Goal: Task Accomplishment & Management: Complete application form

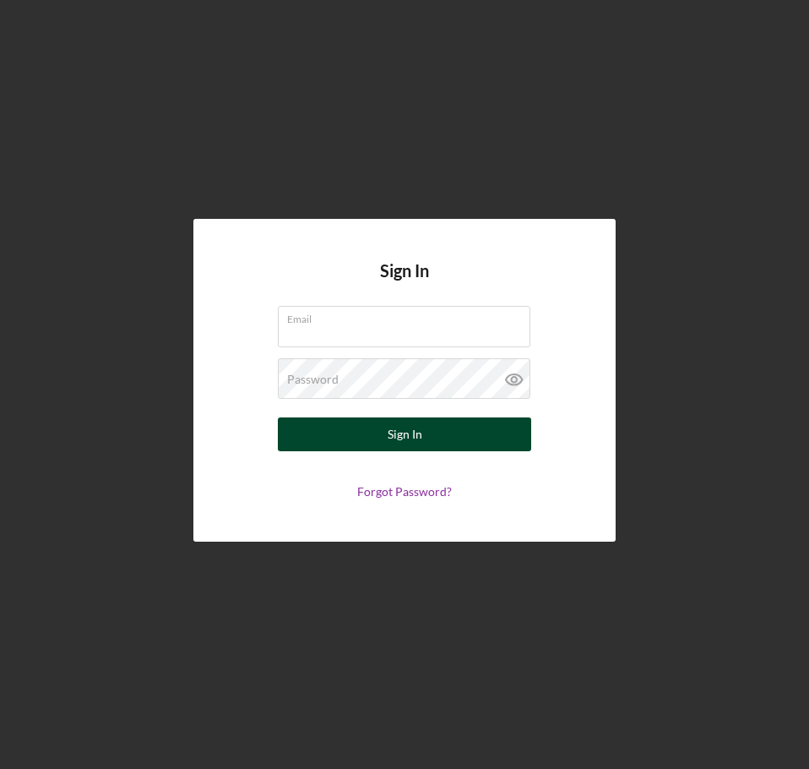
type input "[EMAIL_ADDRESS][DOMAIN_NAME]"
click at [372, 443] on button "Sign In" at bounding box center [404, 434] width 253 height 34
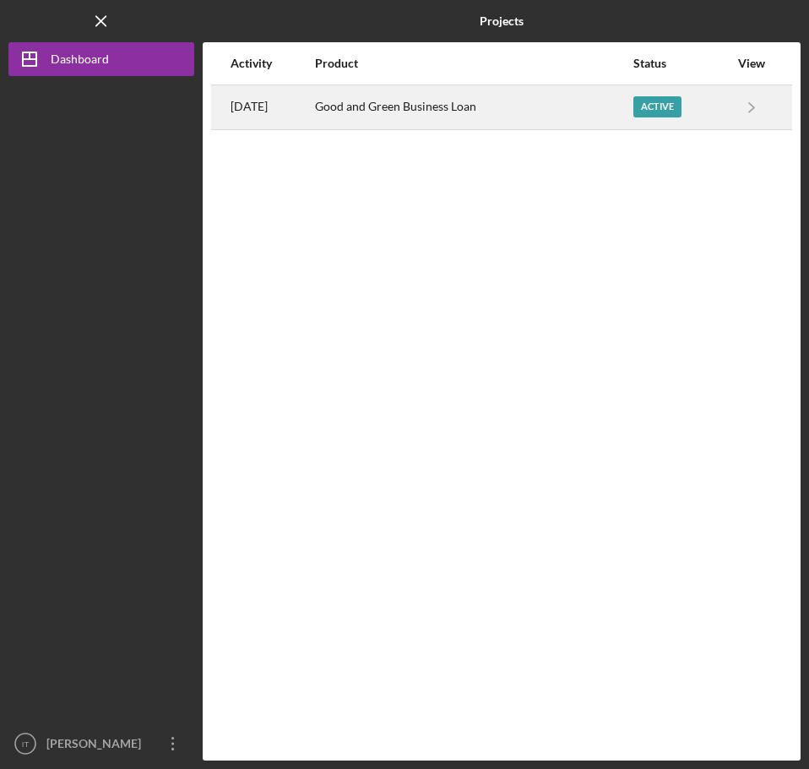
click at [449, 102] on div "Good and Green Business Loan" at bounding box center [473, 107] width 317 height 42
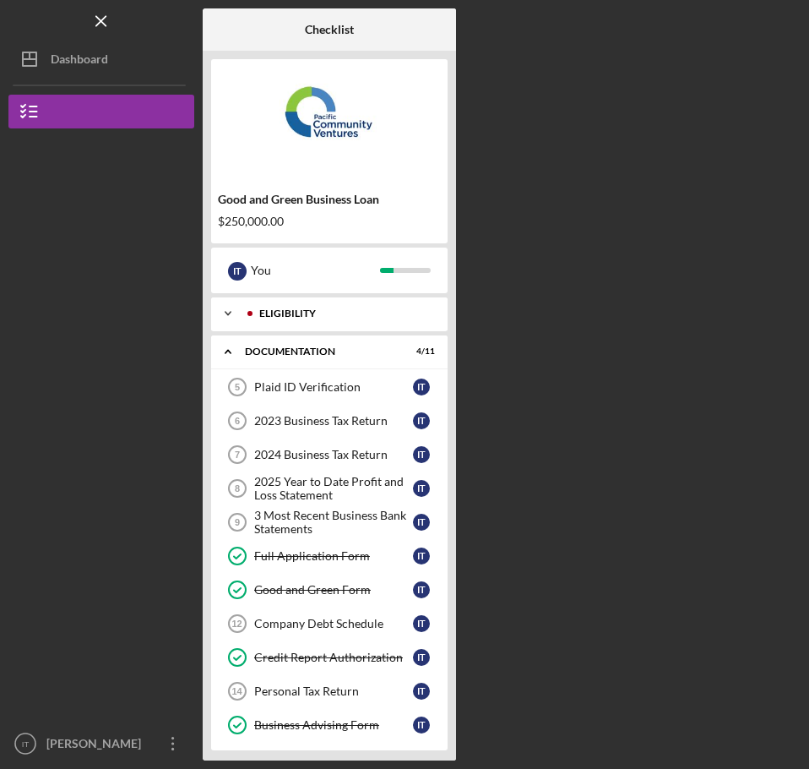
click at [225, 312] on icon "Icon/Expander" at bounding box center [228, 313] width 34 height 34
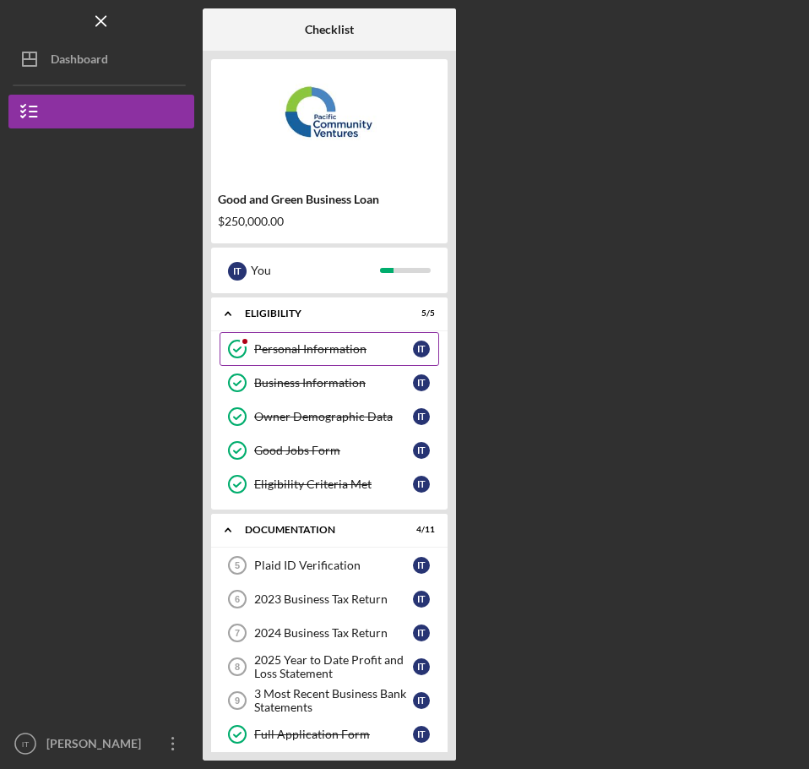
click at [243, 345] on div at bounding box center [245, 341] width 10 height 10
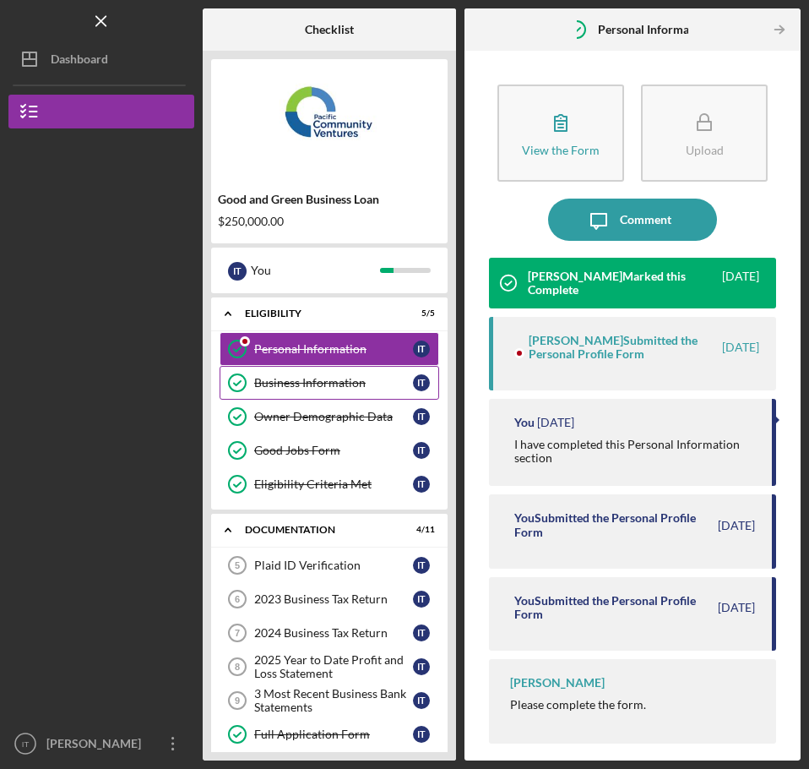
click at [256, 377] on div "Business Information" at bounding box center [333, 383] width 159 height 14
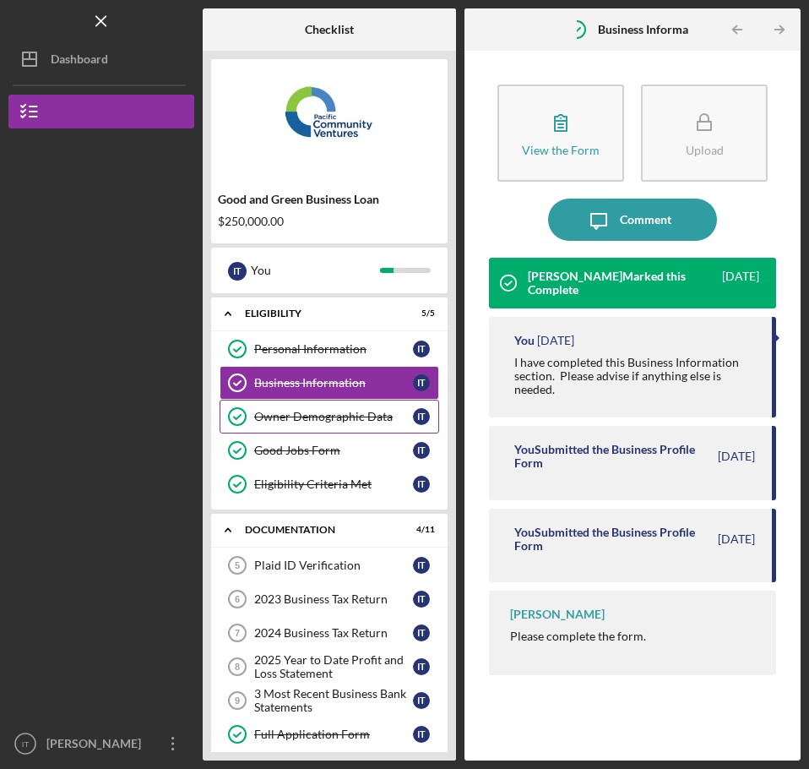
click at [264, 412] on div "Owner Demographic Data" at bounding box center [333, 417] width 159 height 14
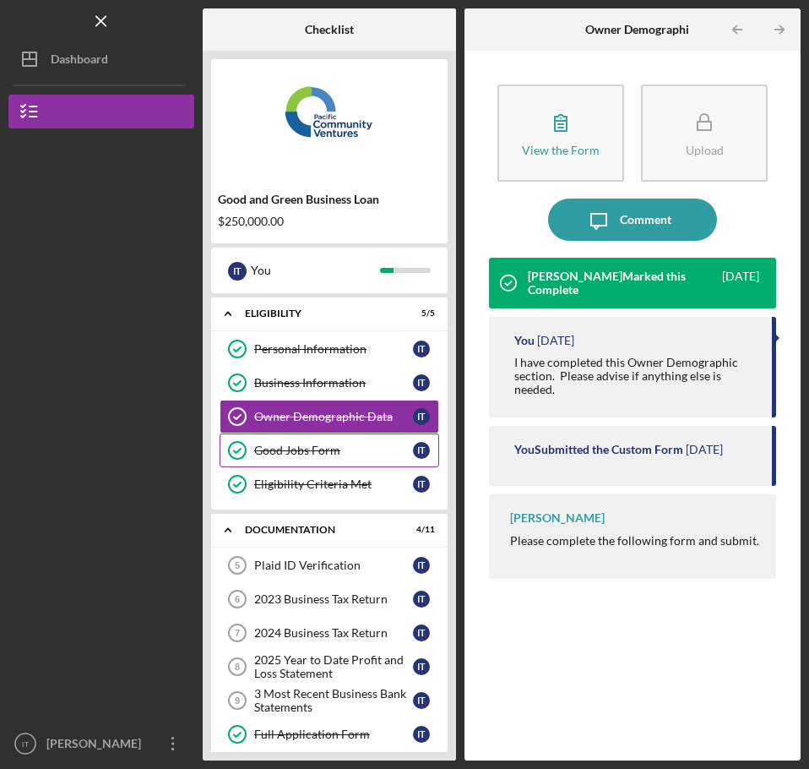
scroll to position [84, 0]
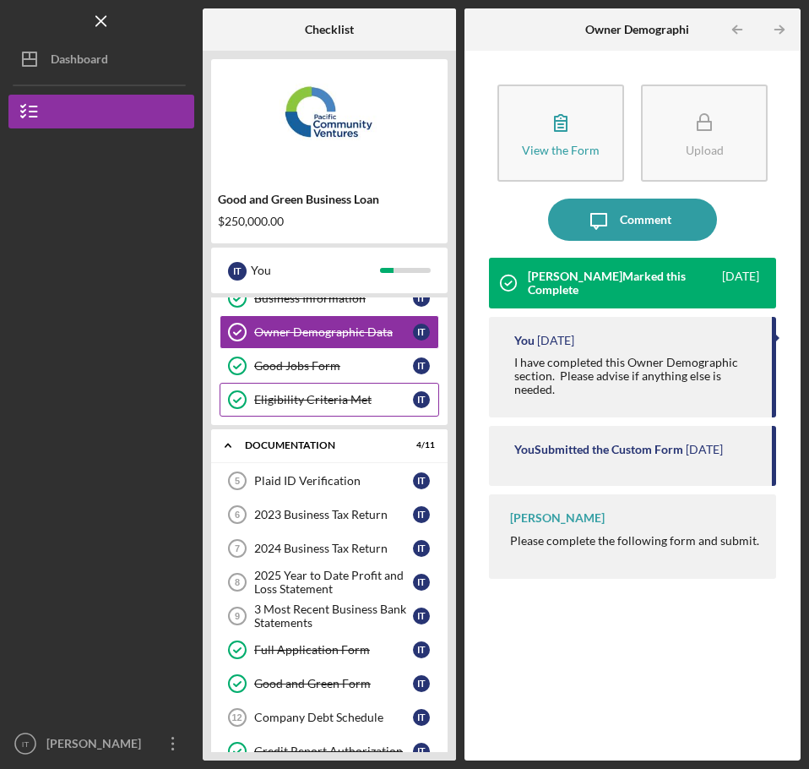
click at [307, 402] on div "Eligibility Criteria Met" at bounding box center [333, 400] width 159 height 14
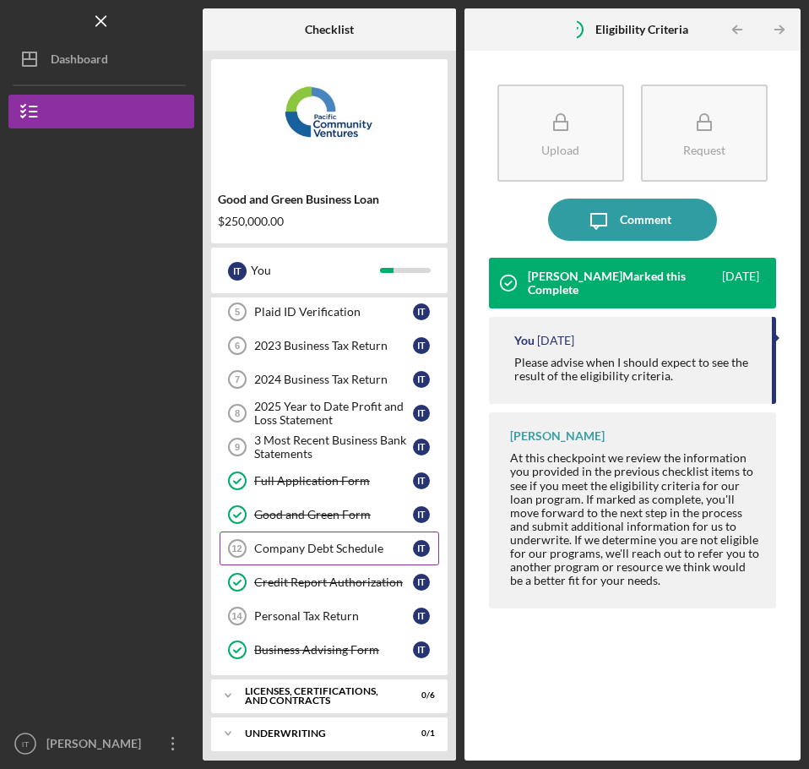
scroll to position [169, 0]
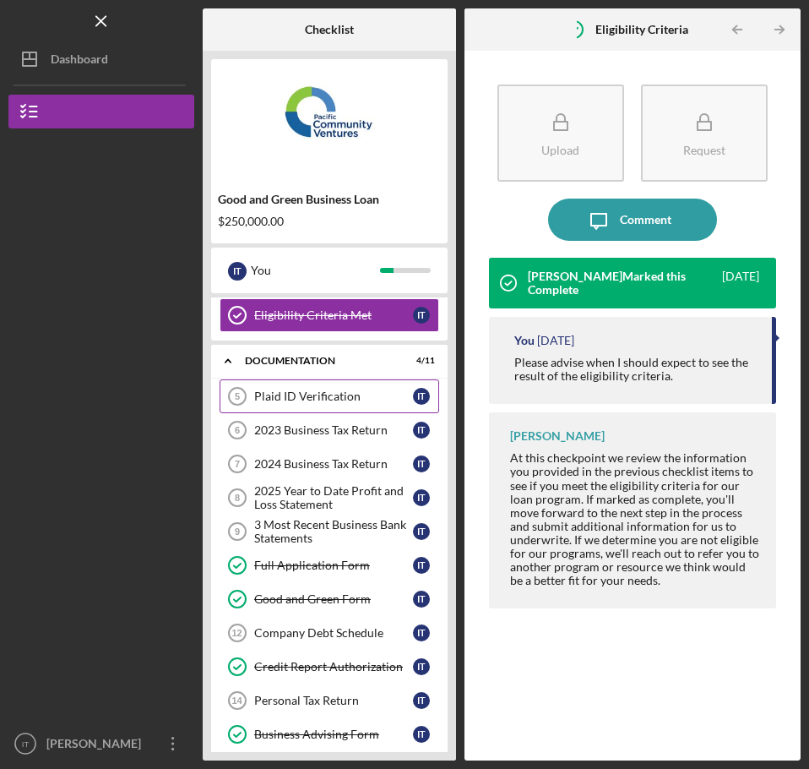
click at [331, 403] on div "Plaid ID Verification" at bounding box center [333, 396] width 159 height 14
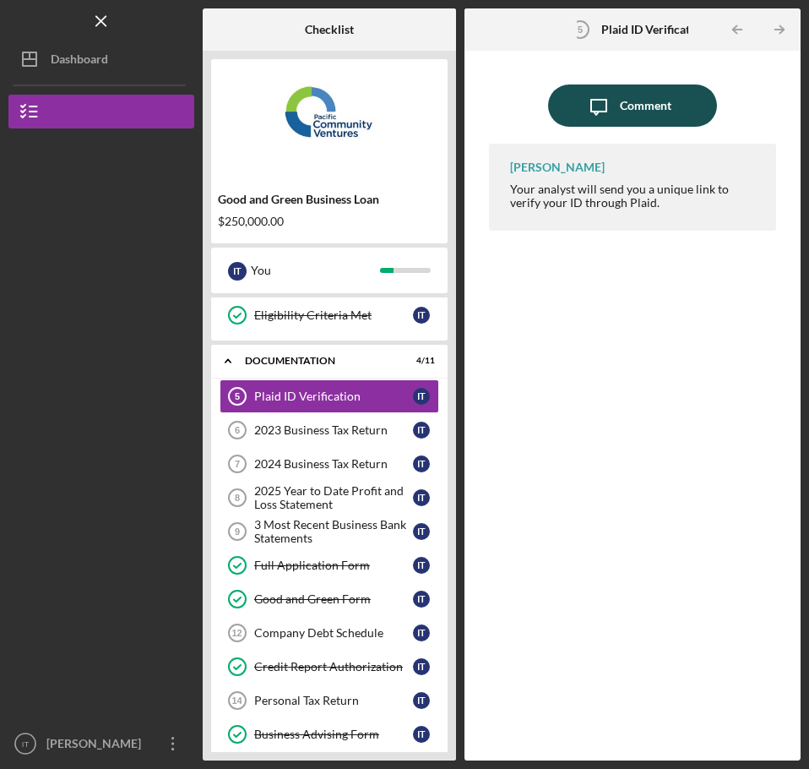
click at [621, 121] on div "Comment" at bounding box center [646, 105] width 52 height 42
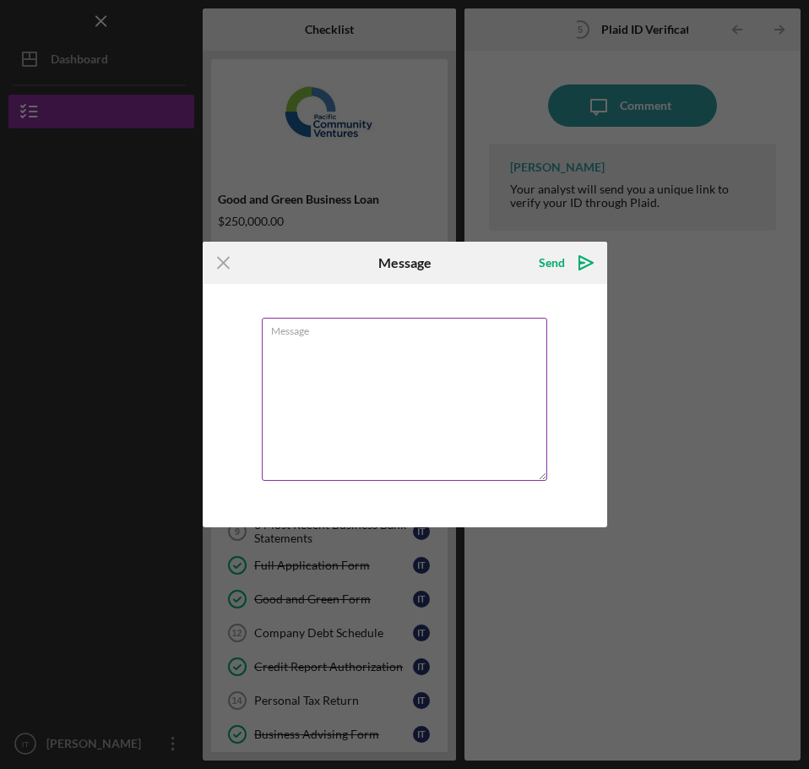
click at [422, 386] on textarea "Message" at bounding box center [404, 399] width 285 height 163
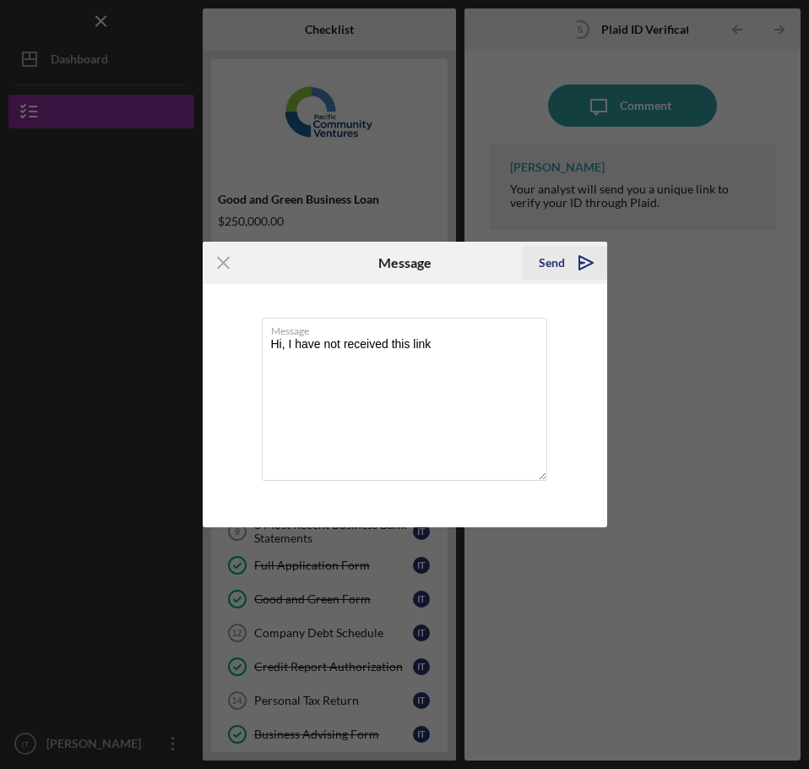
type textarea "Hi, I have not received this link"
click at [560, 269] on div "Send" at bounding box center [552, 263] width 26 height 34
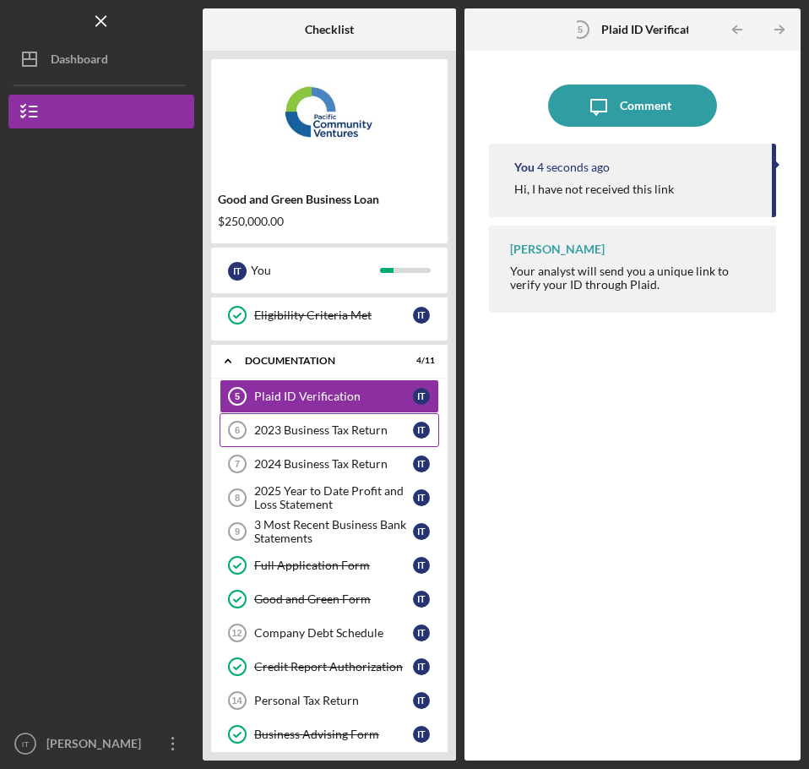
click at [336, 427] on div "2023 Business Tax Return" at bounding box center [333, 430] width 159 height 14
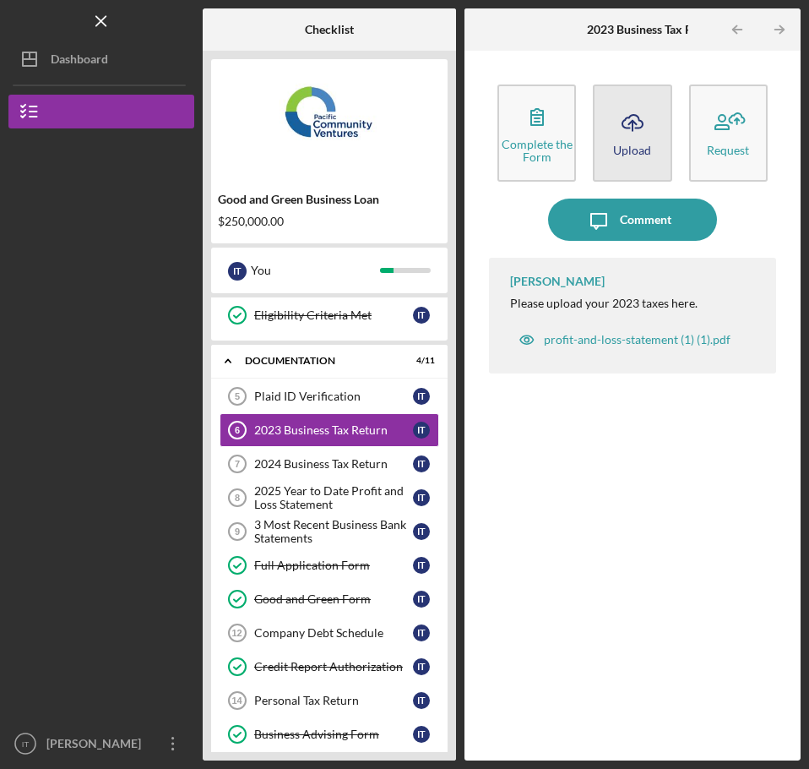
click at [640, 134] on icon "Icon/Upload" at bounding box center [632, 122] width 42 height 42
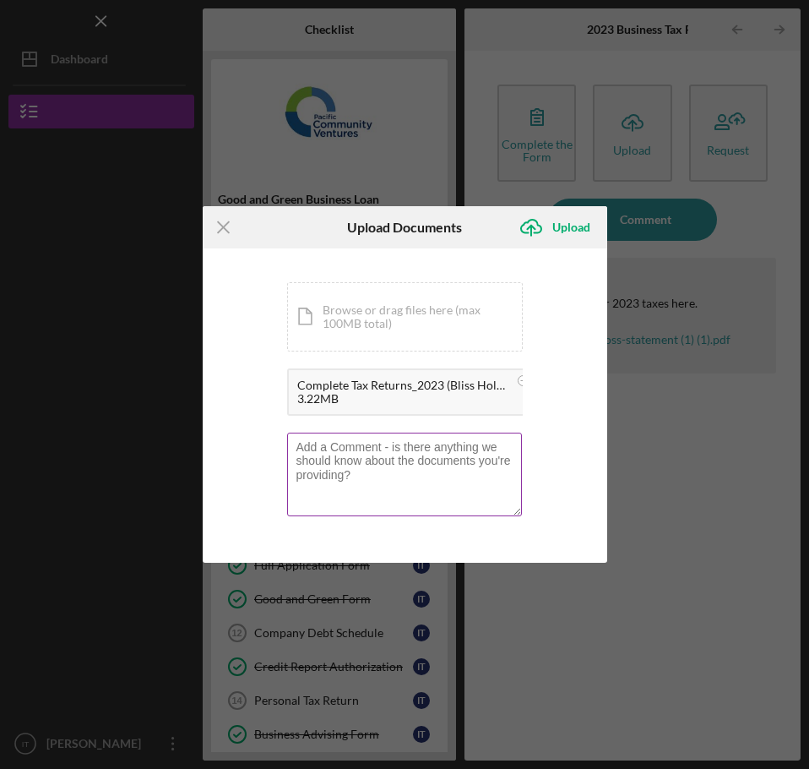
click at [394, 491] on textarea at bounding box center [404, 473] width 235 height 83
click at [394, 490] on textarea at bounding box center [404, 473] width 235 height 83
drag, startPoint x: 362, startPoint y: 480, endPoint x: 321, endPoint y: 459, distance: 46.5
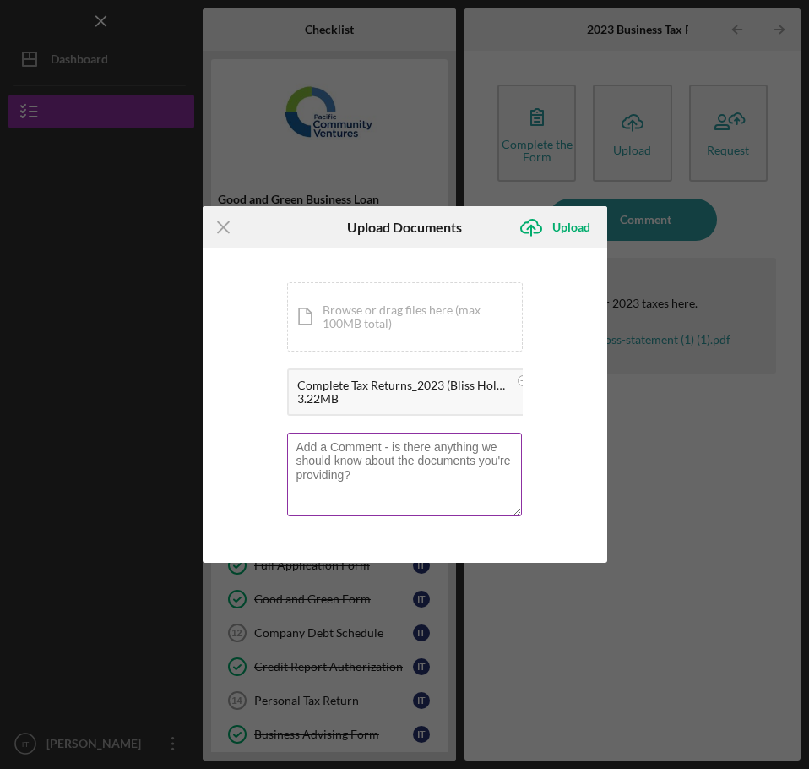
click at [321, 459] on textarea at bounding box center [404, 473] width 235 height 83
type textarea "Password: [SECURITY_DATA]"
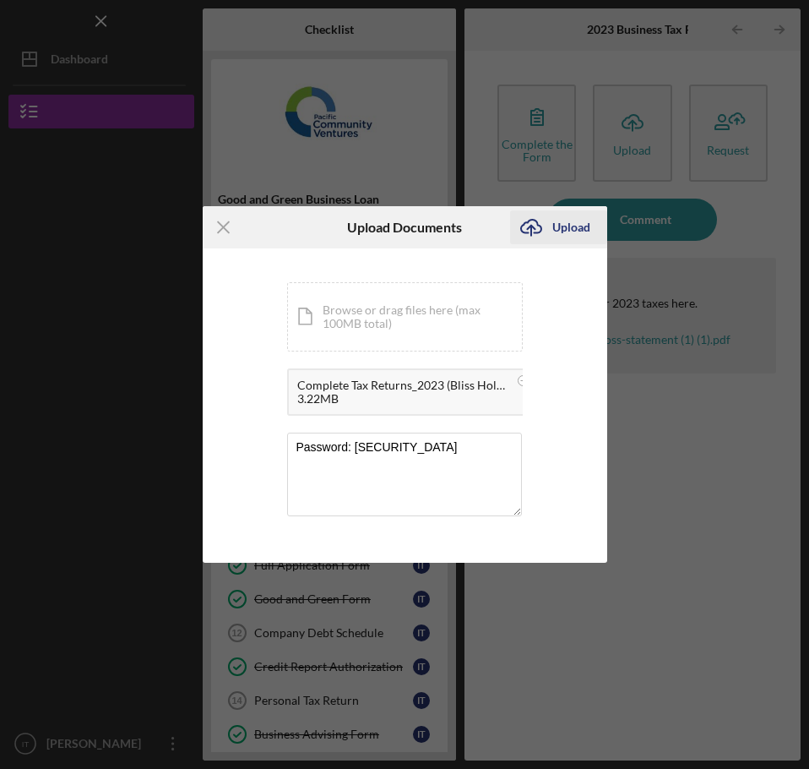
click at [552, 231] on div "Upload" at bounding box center [571, 227] width 38 height 34
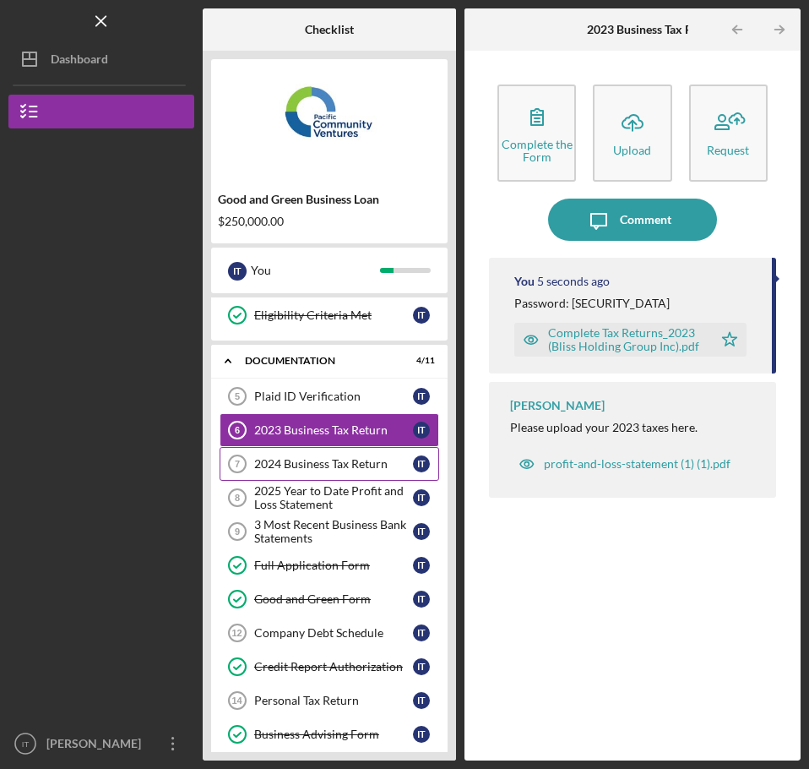
click at [329, 458] on div "2024 Business Tax Return" at bounding box center [333, 464] width 159 height 14
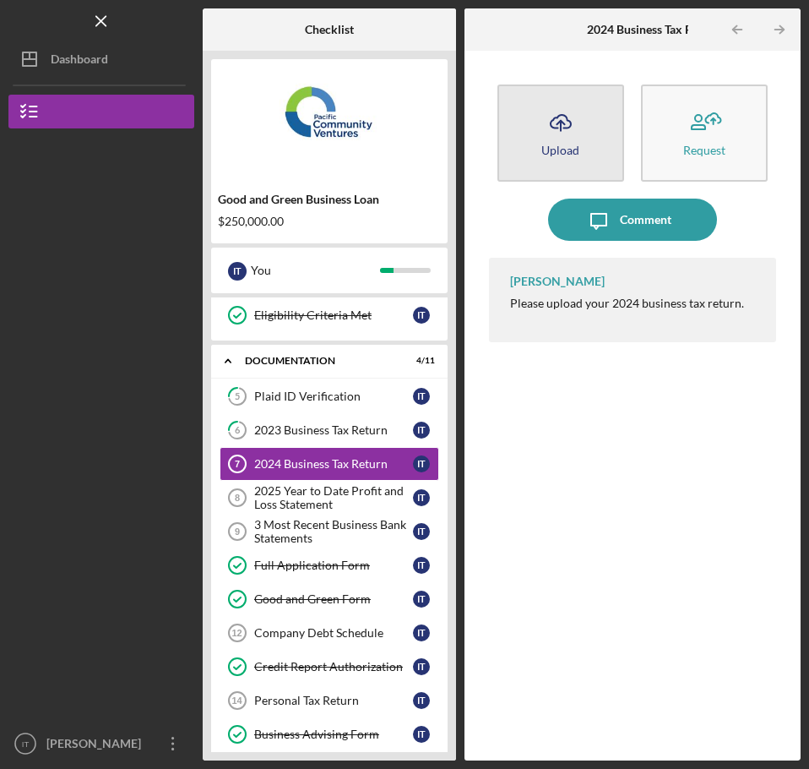
click at [586, 145] on button "Icon/Upload Upload" at bounding box center [560, 132] width 127 height 97
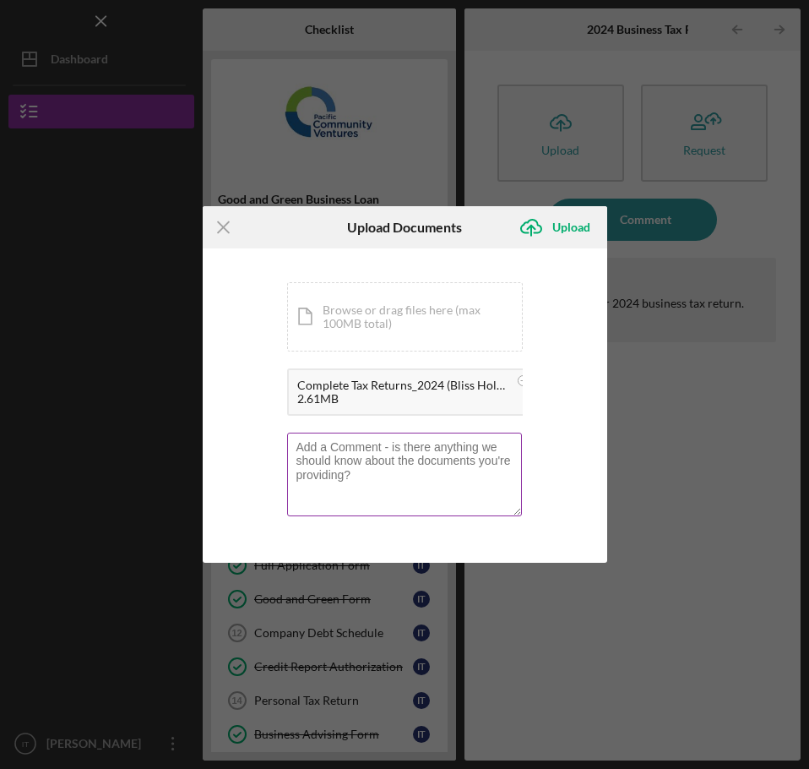
click at [367, 464] on textarea at bounding box center [404, 473] width 235 height 83
click at [368, 464] on textarea at bounding box center [404, 473] width 235 height 83
type textarea "Password : [SECURITY_DATA]"
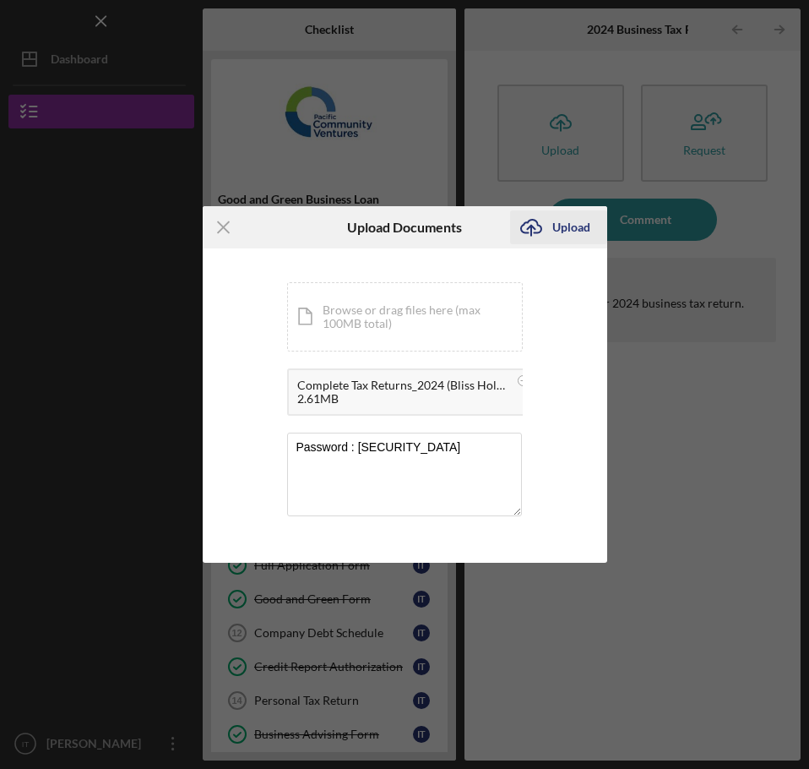
click at [571, 219] on div "Upload" at bounding box center [571, 227] width 38 height 34
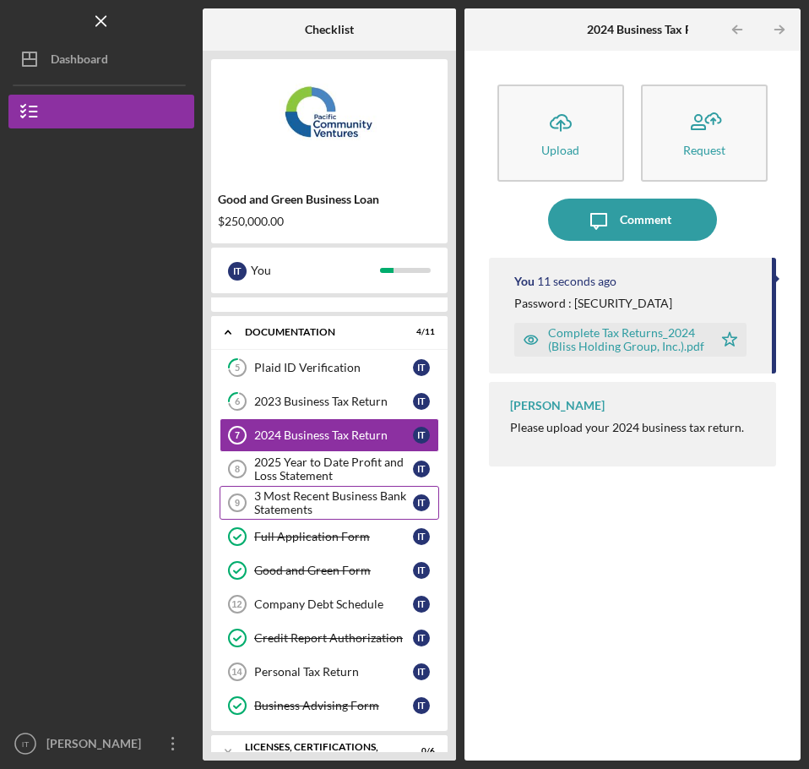
scroll to position [169, 0]
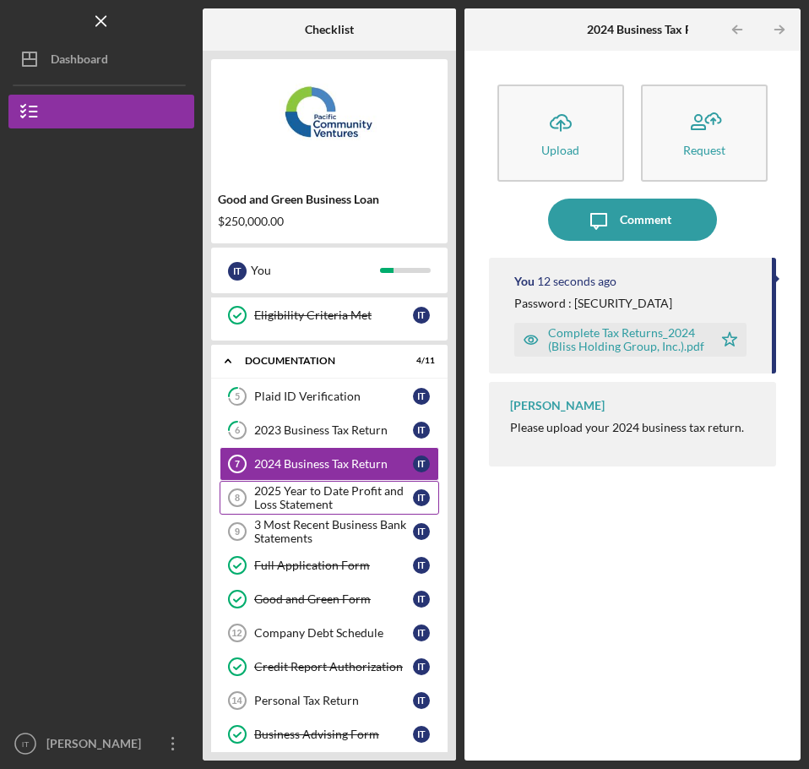
click at [335, 490] on div "2025 Year to Date Profit and Loss Statement" at bounding box center [333, 497] width 159 height 27
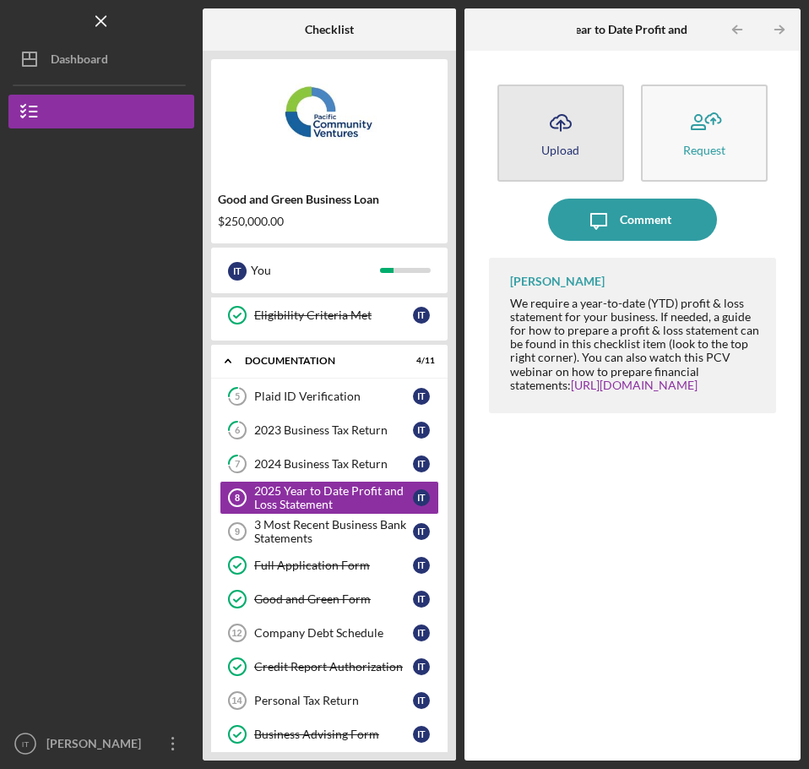
click at [558, 154] on div "Upload" at bounding box center [560, 150] width 38 height 13
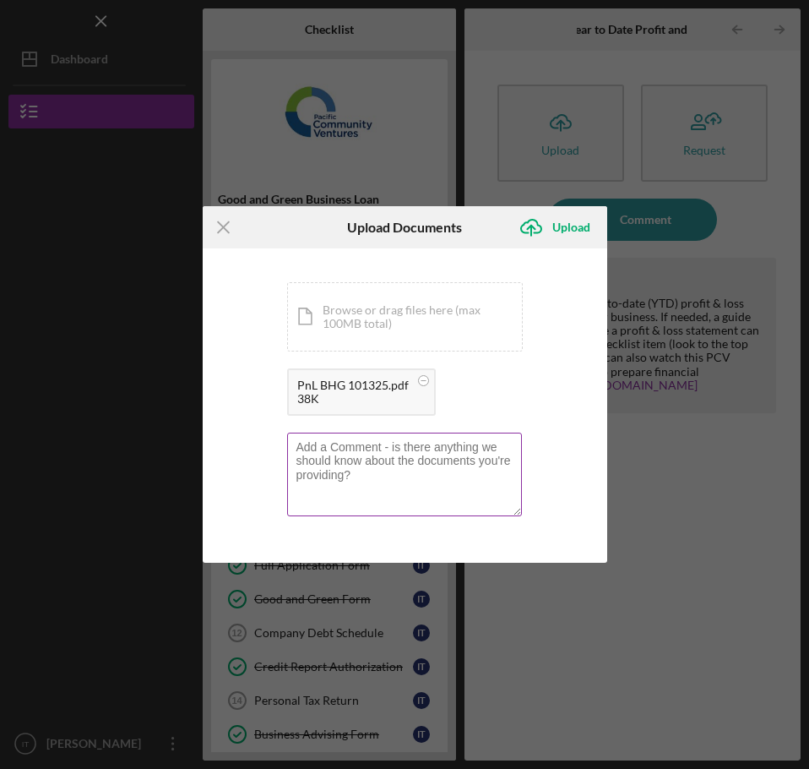
click at [441, 470] on textarea at bounding box center [404, 473] width 235 height 83
click at [440, 470] on textarea at bounding box center [404, 473] width 235 height 83
type textarea "f"
type textarea "Q"
type textarea "P"
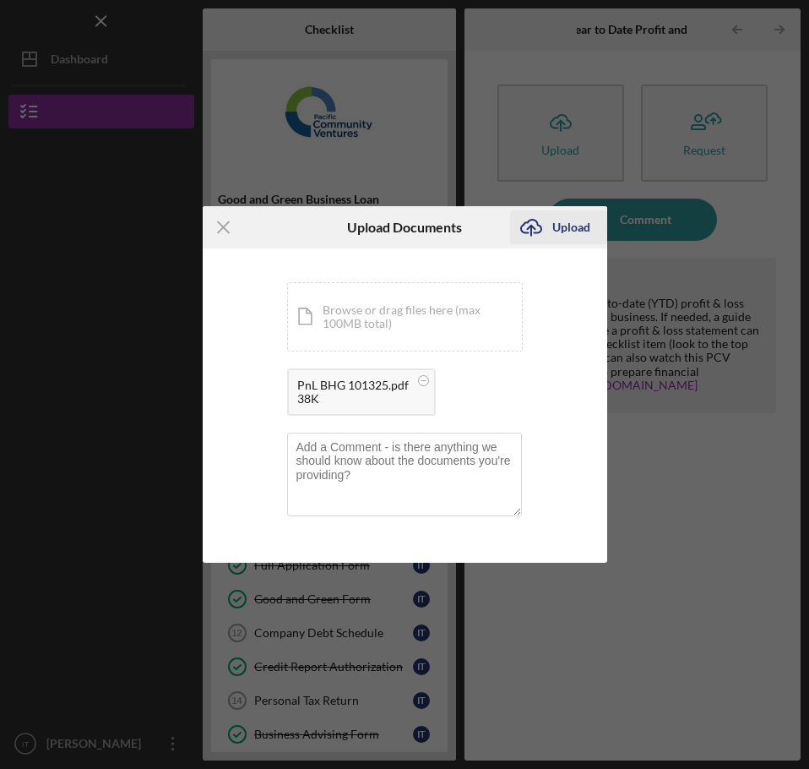
click at [550, 231] on icon "Icon/Upload" at bounding box center [531, 227] width 42 height 42
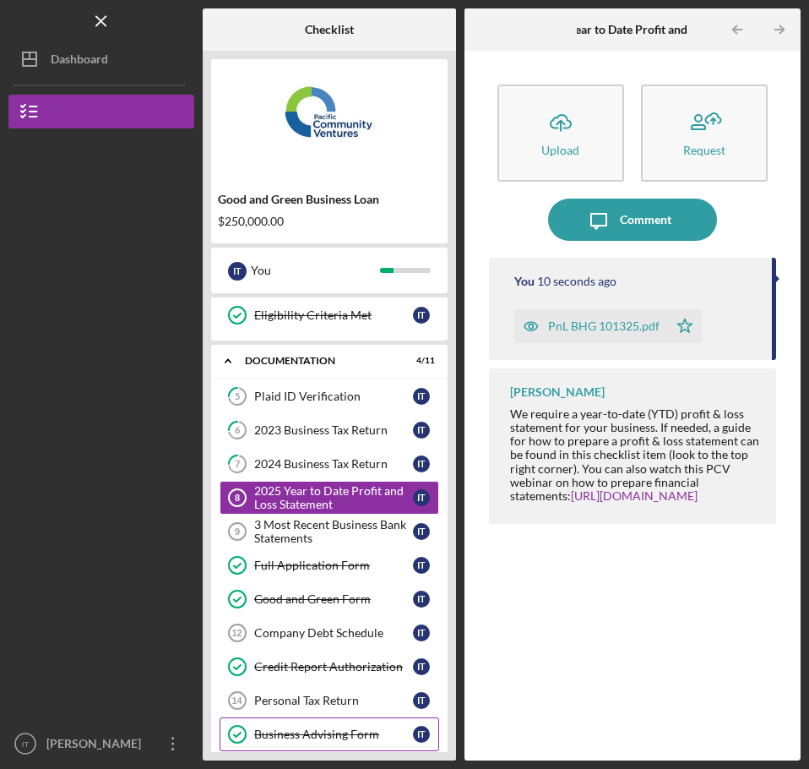
scroll to position [299, 0]
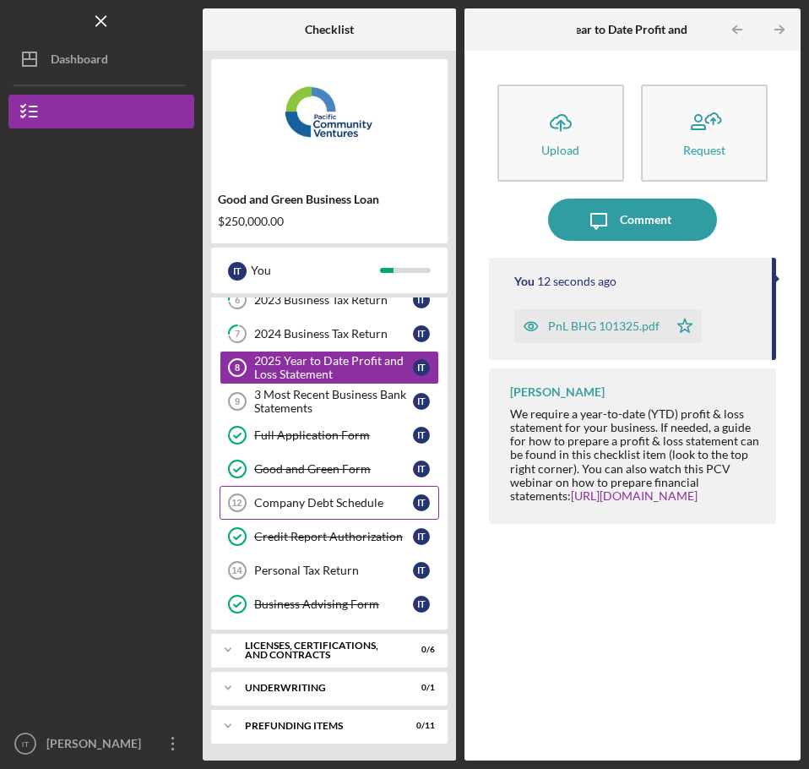
click at [319, 501] on div "Company Debt Schedule" at bounding box center [333, 503] width 159 height 14
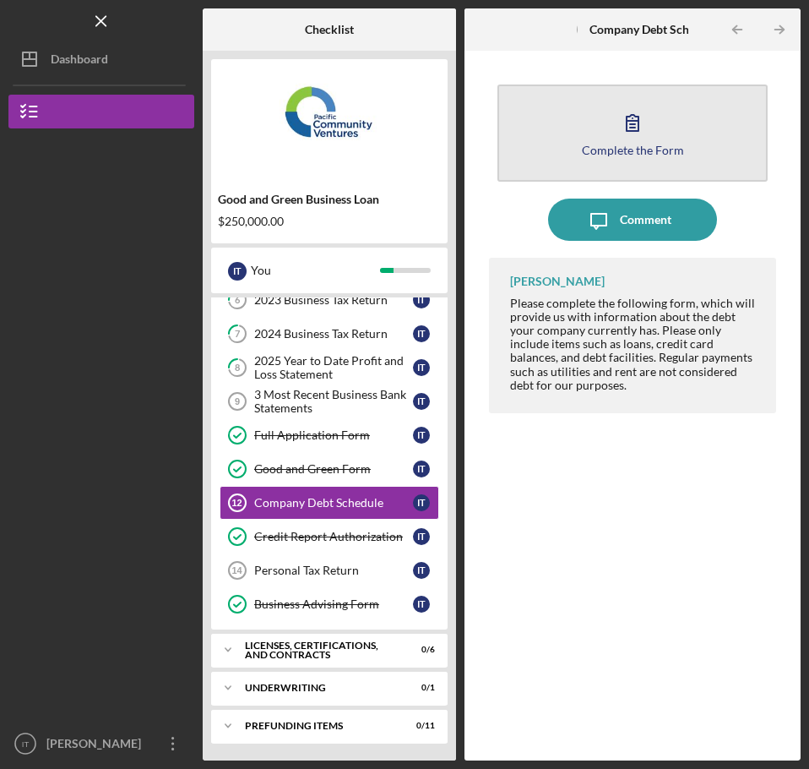
click at [589, 137] on button "Complete the Form Form" at bounding box center [632, 132] width 270 height 97
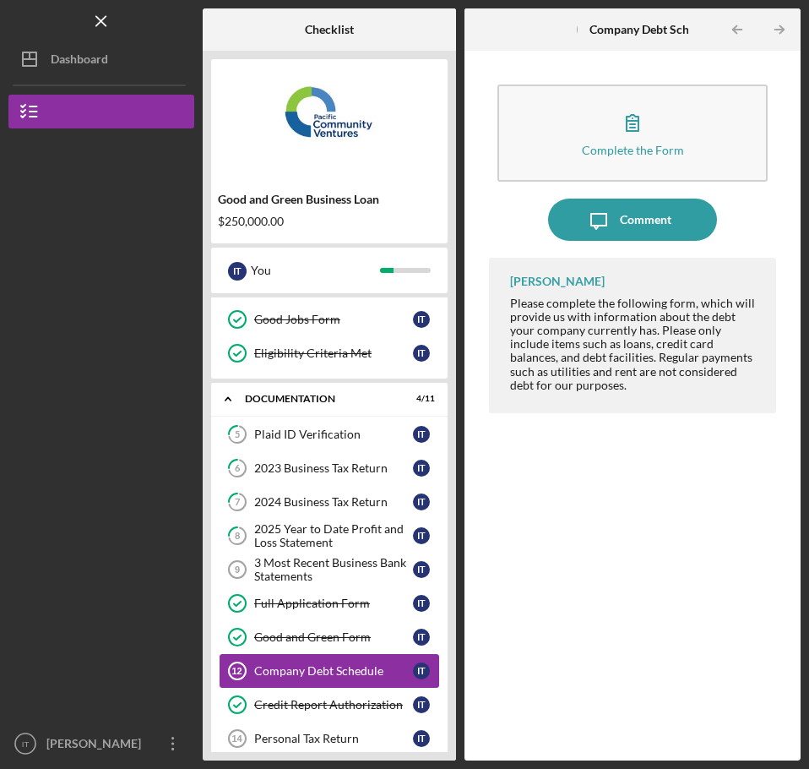
scroll to position [130, 0]
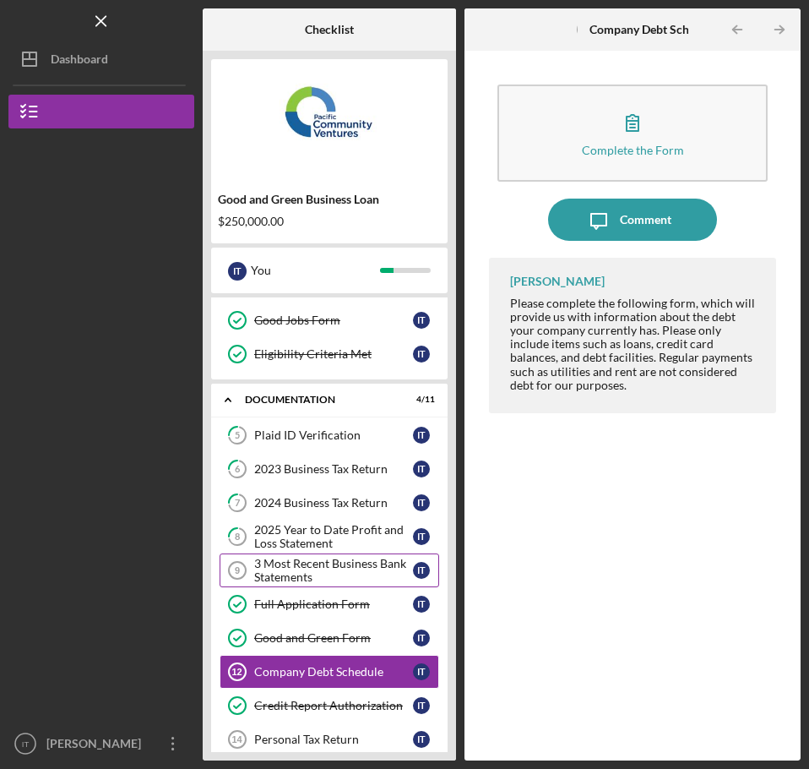
click at [340, 571] on div "3 Most Recent Business Bank Statements" at bounding box center [333, 570] width 159 height 27
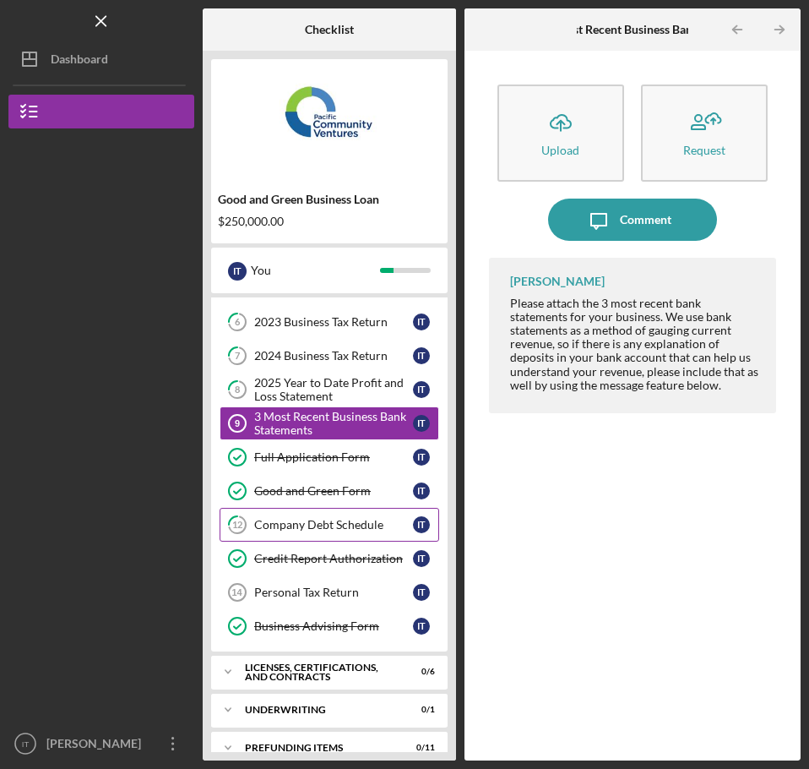
scroll to position [215, 0]
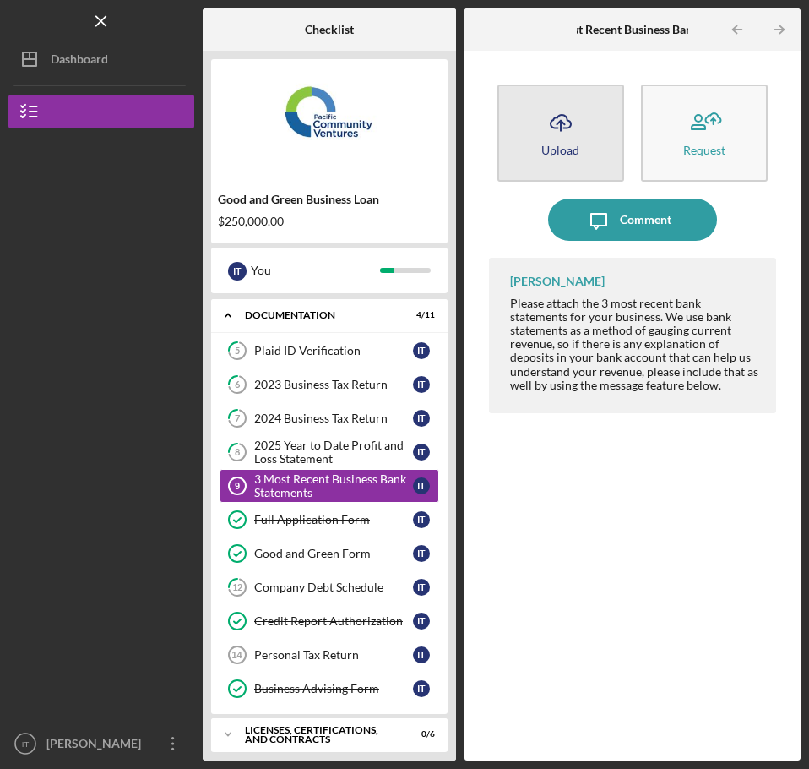
click at [547, 149] on div "Upload" at bounding box center [560, 150] width 38 height 13
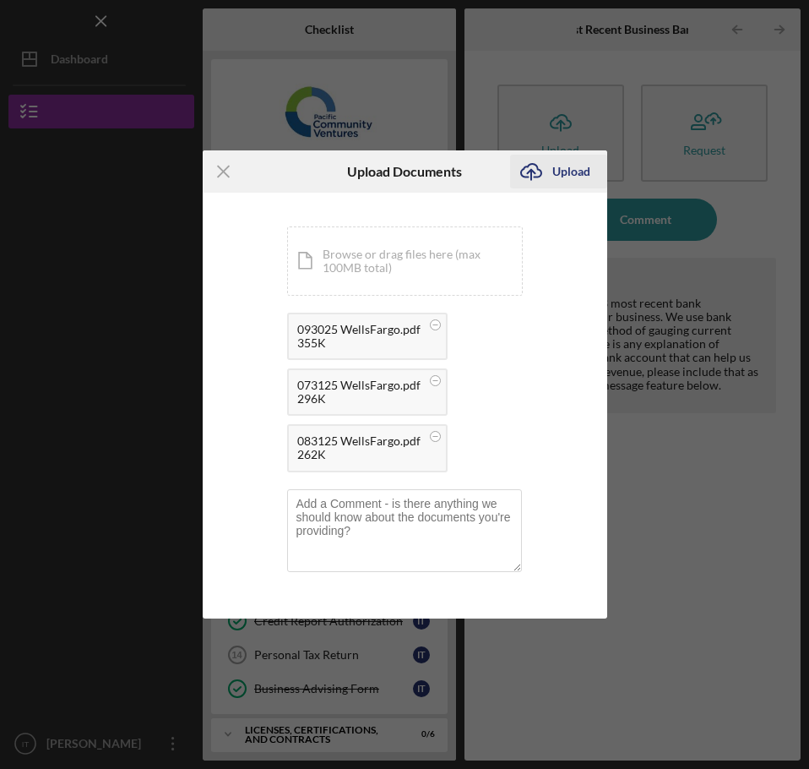
click at [561, 171] on div "Upload" at bounding box center [571, 172] width 38 height 34
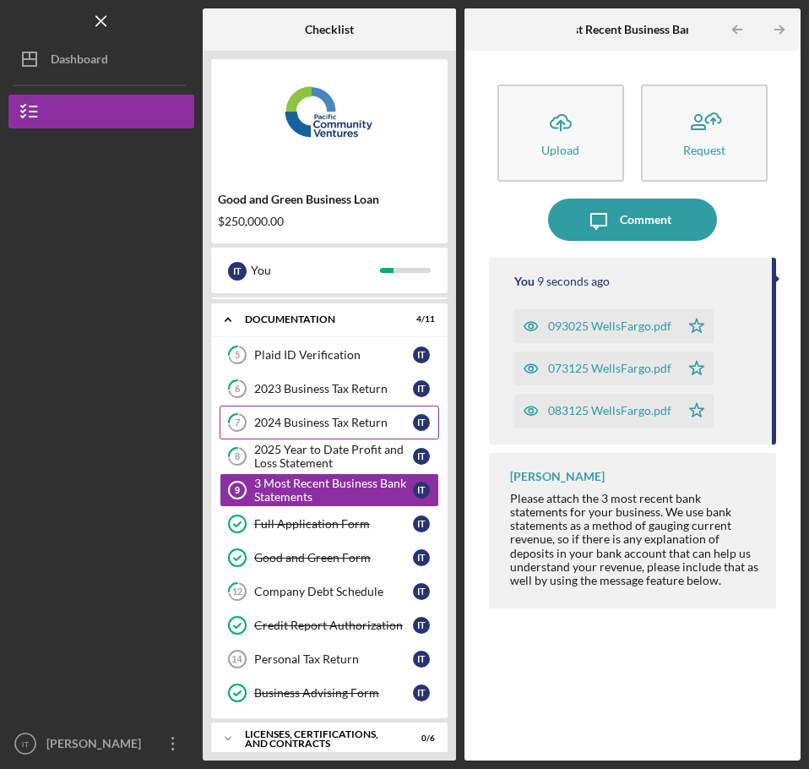
scroll to position [299, 0]
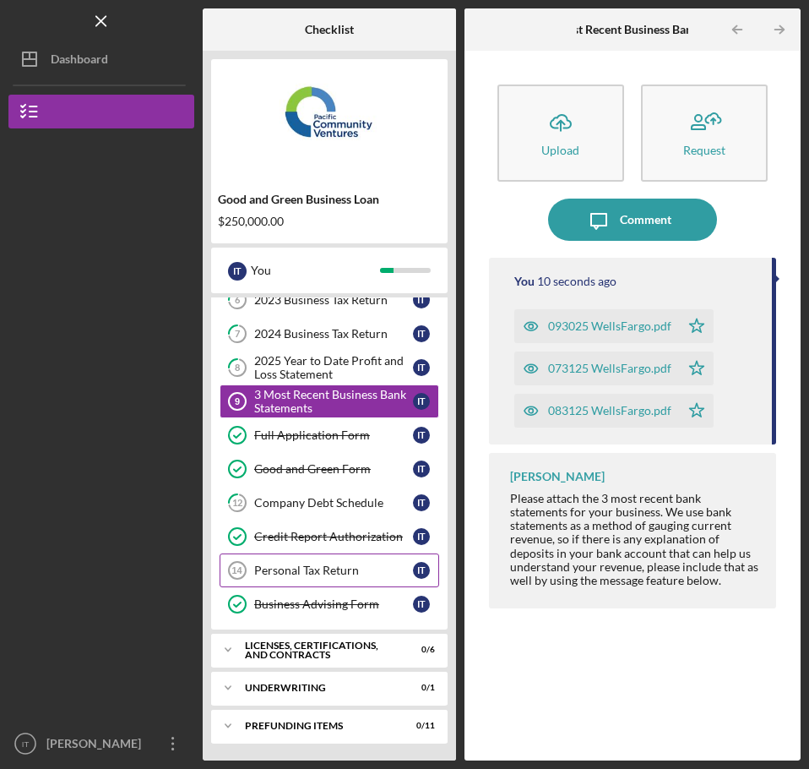
click at [327, 573] on div "Personal Tax Return" at bounding box center [333, 570] width 159 height 14
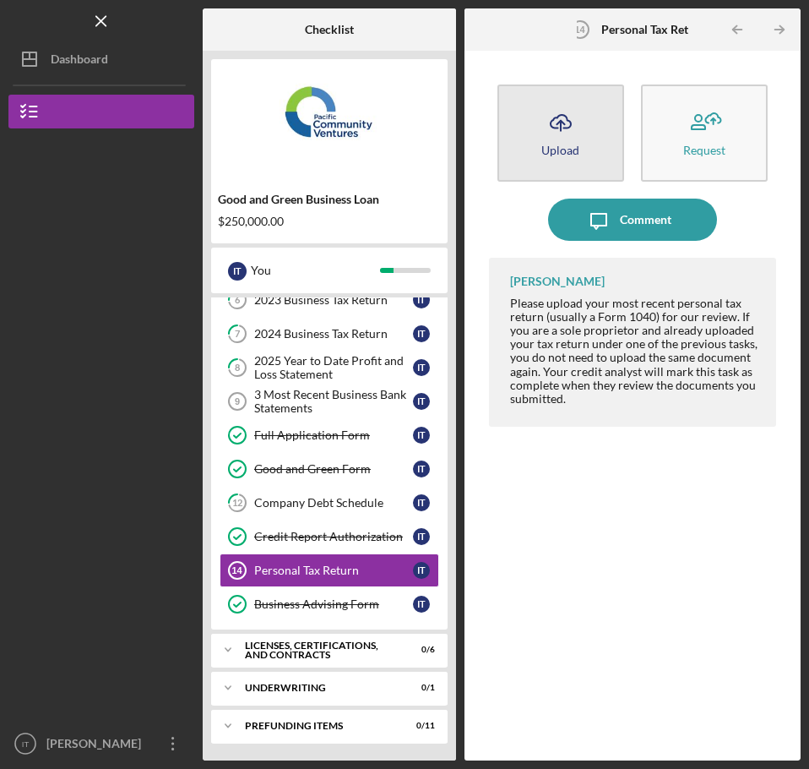
click at [562, 147] on div "Upload" at bounding box center [560, 150] width 38 height 13
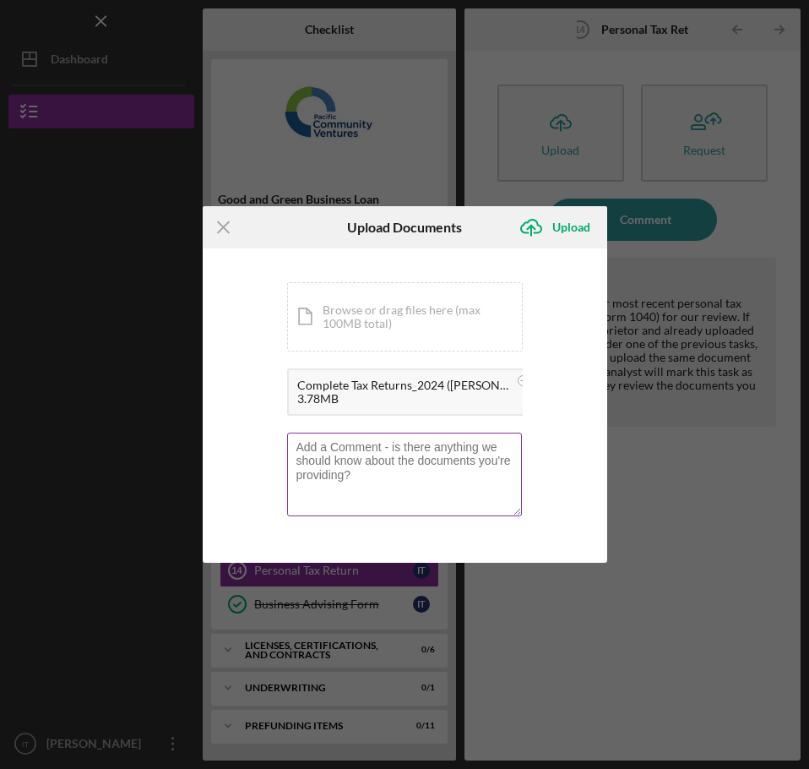
click at [414, 450] on textarea at bounding box center [404, 473] width 235 height 83
type textarea "Password : [SECURITY_DATA]"
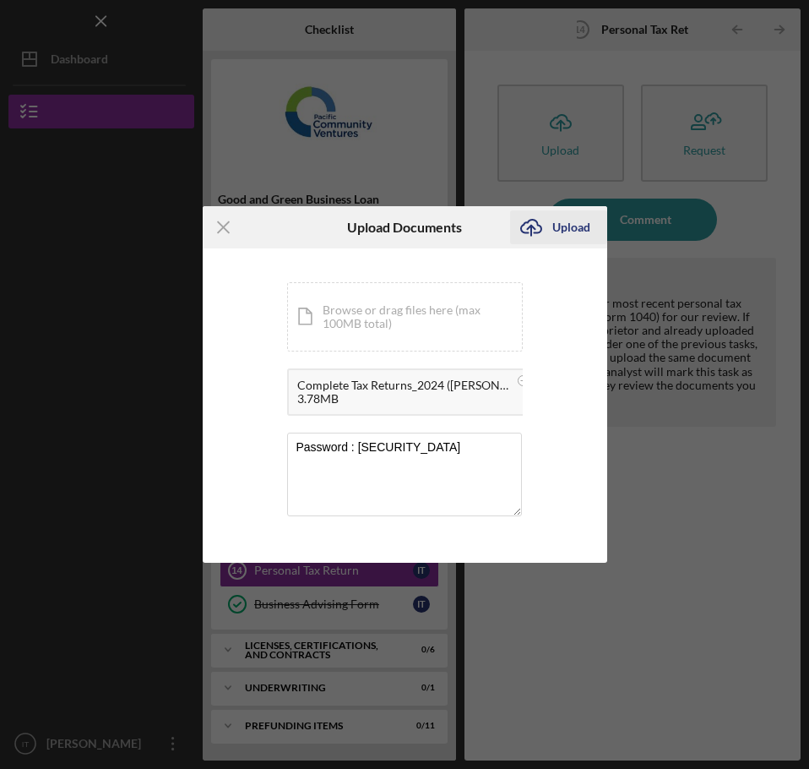
click at [573, 224] on div "Upload" at bounding box center [571, 227] width 38 height 34
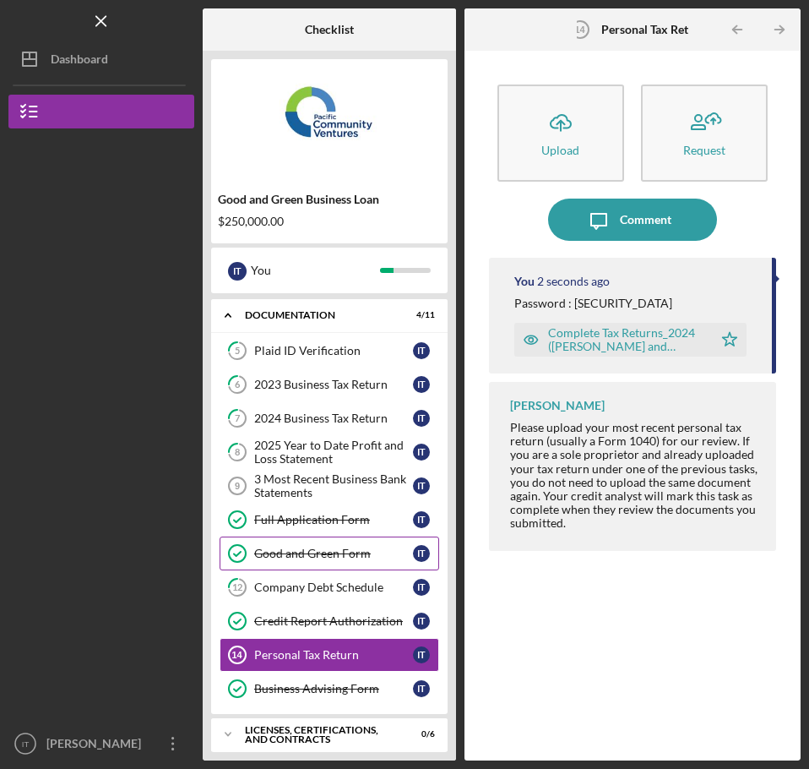
scroll to position [130, 0]
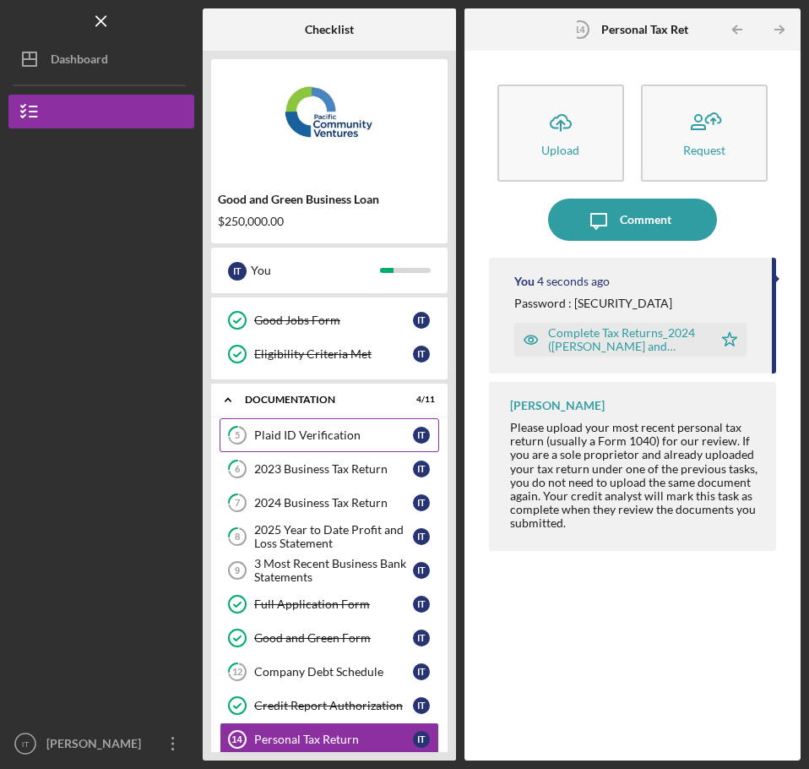
click at [346, 442] on div "Plaid ID Verification" at bounding box center [333, 435] width 159 height 14
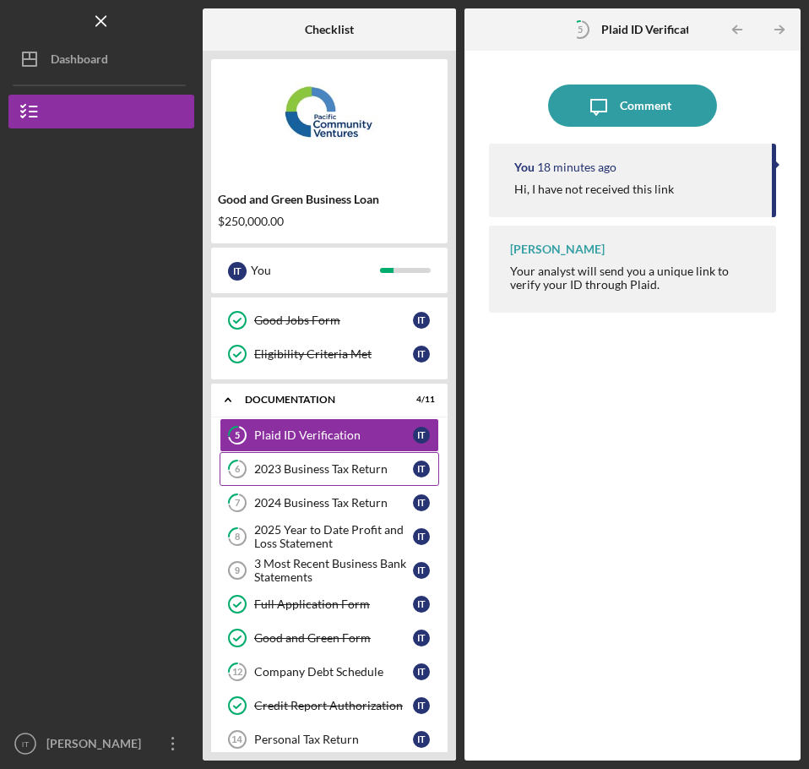
scroll to position [215, 0]
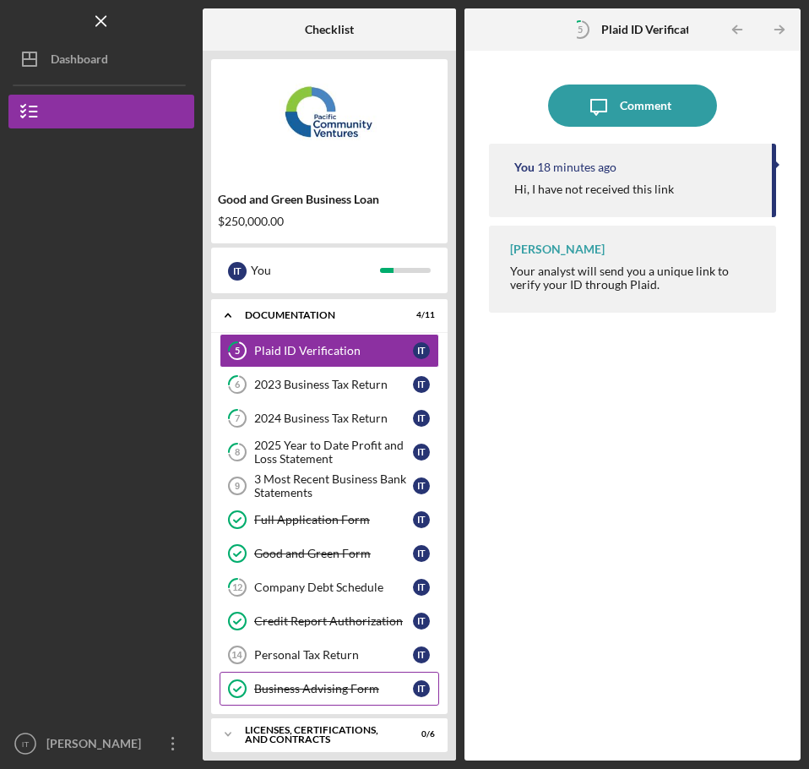
click at [317, 688] on div "Business Advising Form" at bounding box center [333, 689] width 159 height 14
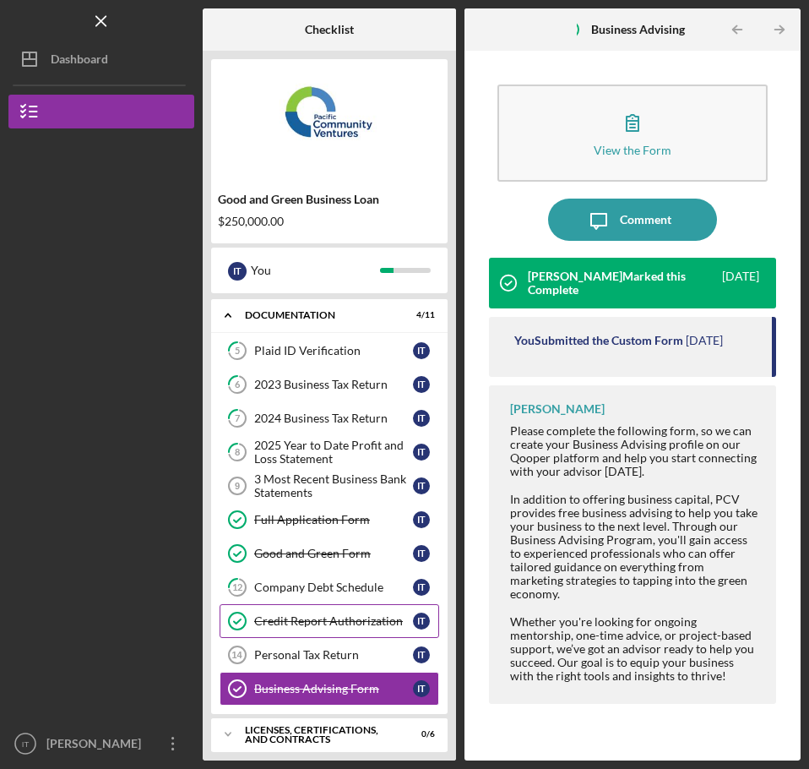
click at [332, 623] on div "Credit Report Authorization" at bounding box center [333, 621] width 159 height 14
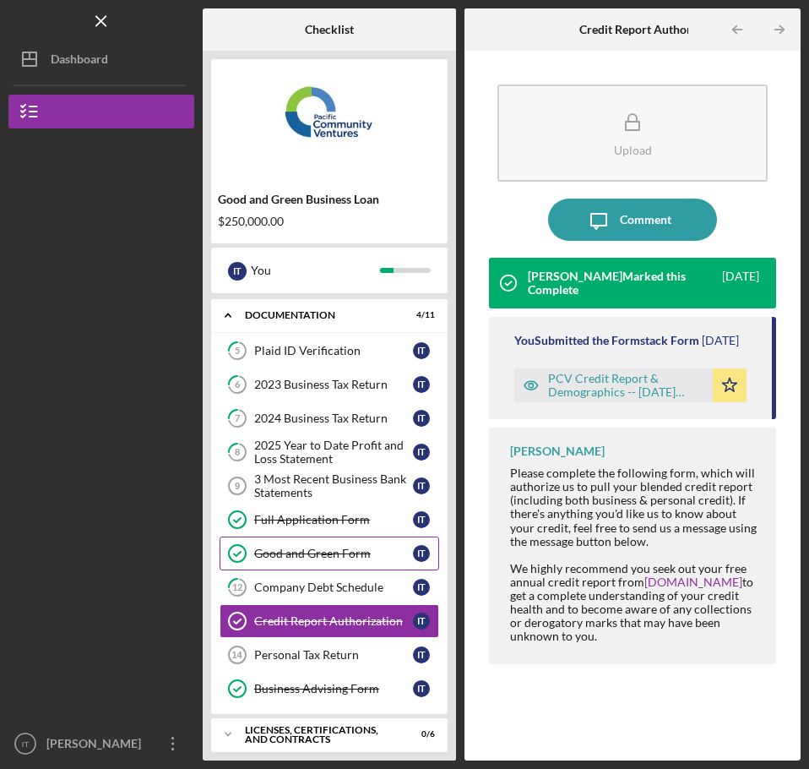
click at [313, 556] on div "Good and Green Form" at bounding box center [333, 553] width 159 height 14
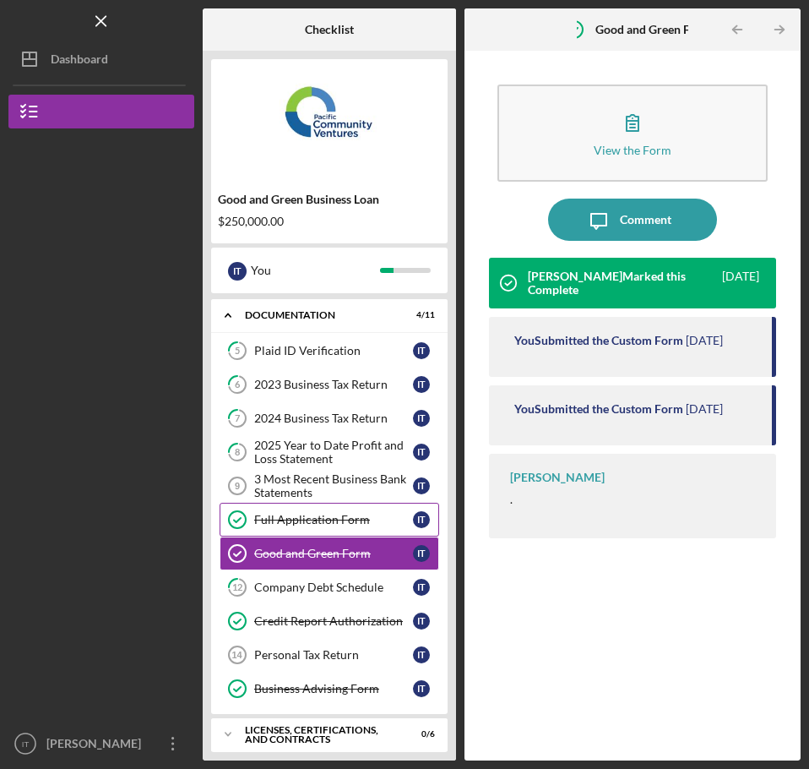
click at [337, 520] on div "Full Application Form" at bounding box center [333, 520] width 159 height 14
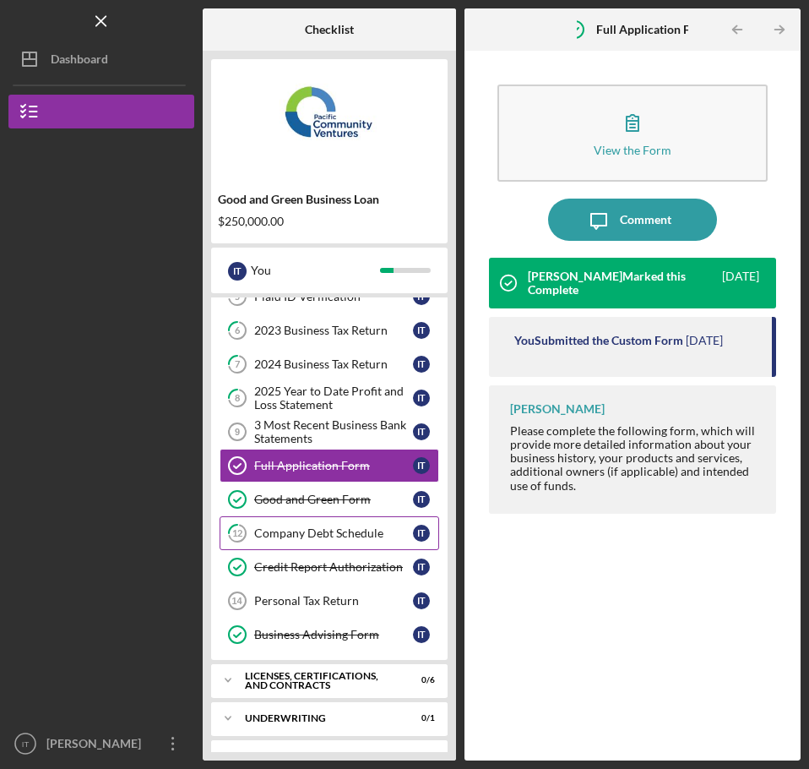
scroll to position [299, 0]
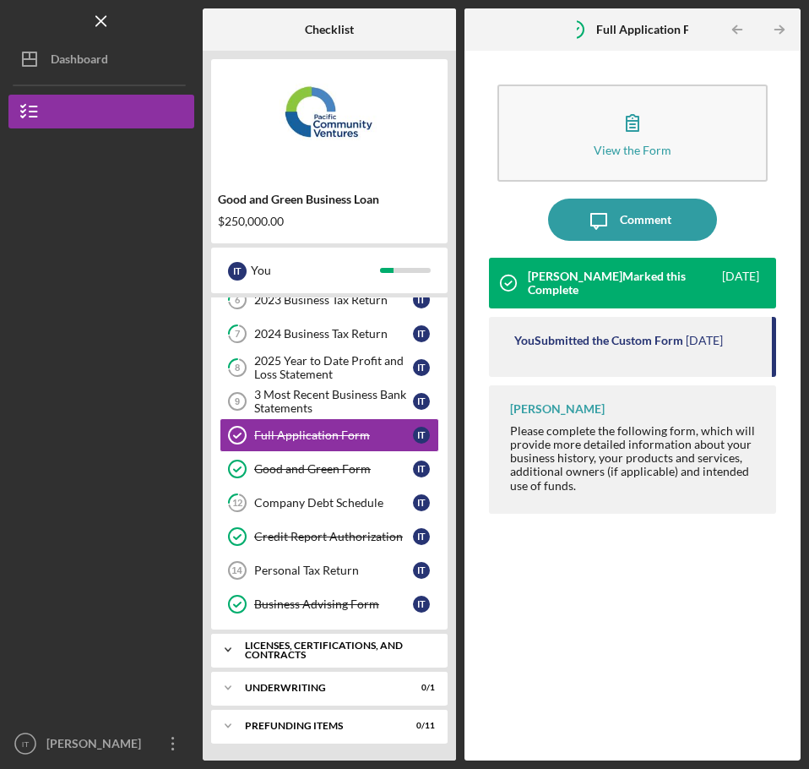
click at [239, 653] on icon "Icon/Expander" at bounding box center [228, 650] width 34 height 34
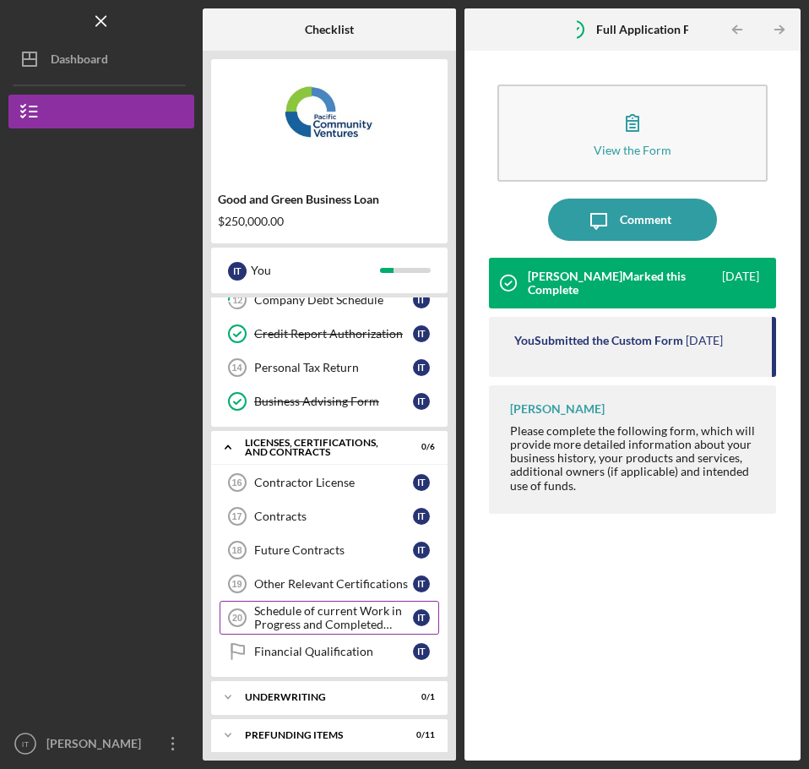
scroll to position [511, 0]
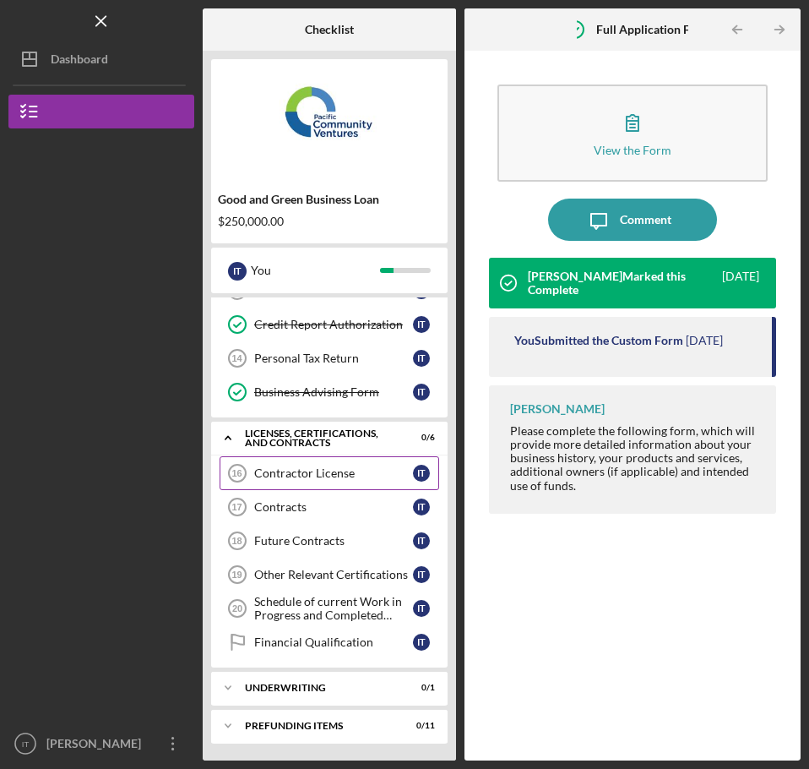
click at [301, 472] on div "Contractor License" at bounding box center [333, 473] width 159 height 14
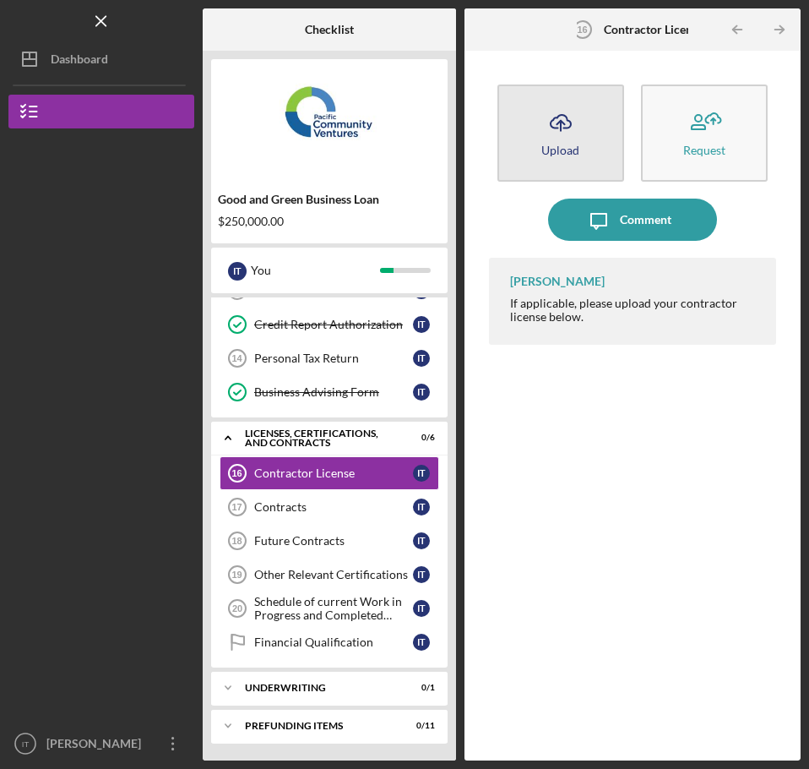
click at [573, 124] on icon "Icon/Upload" at bounding box center [561, 122] width 42 height 42
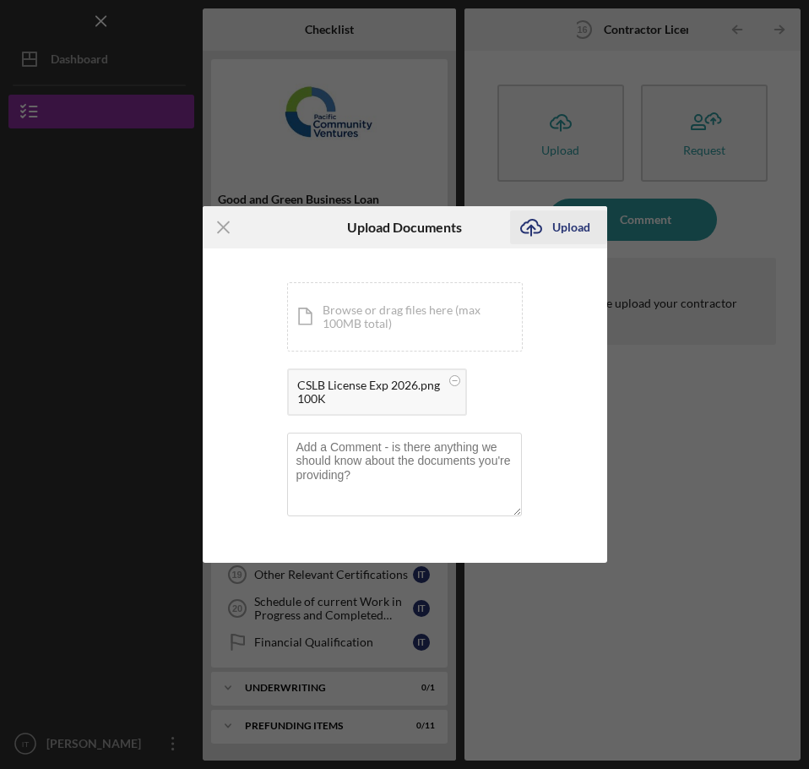
click at [555, 221] on div "Upload" at bounding box center [571, 227] width 38 height 34
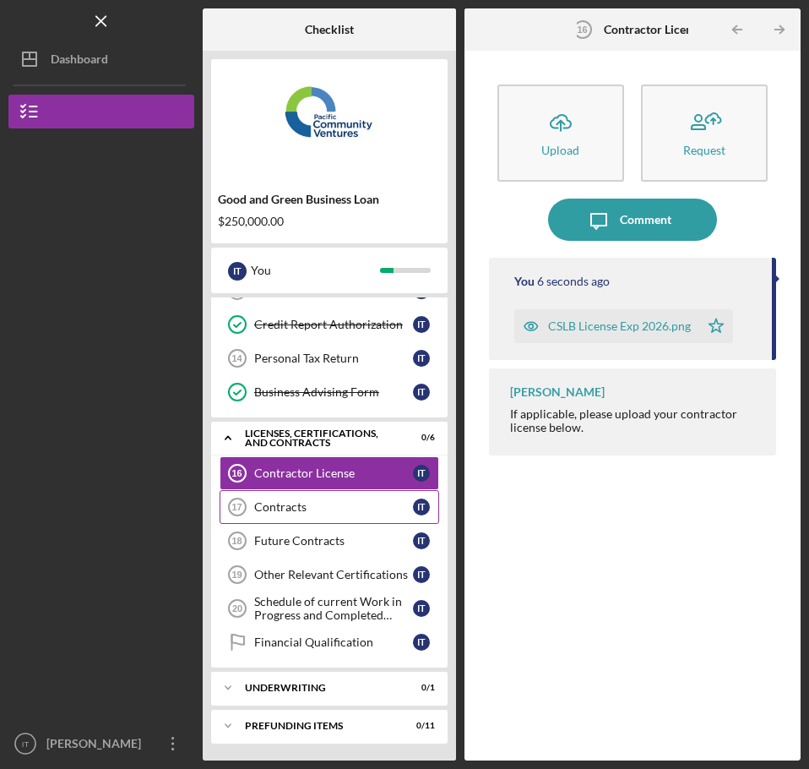
click at [312, 504] on div "Contracts" at bounding box center [333, 507] width 159 height 14
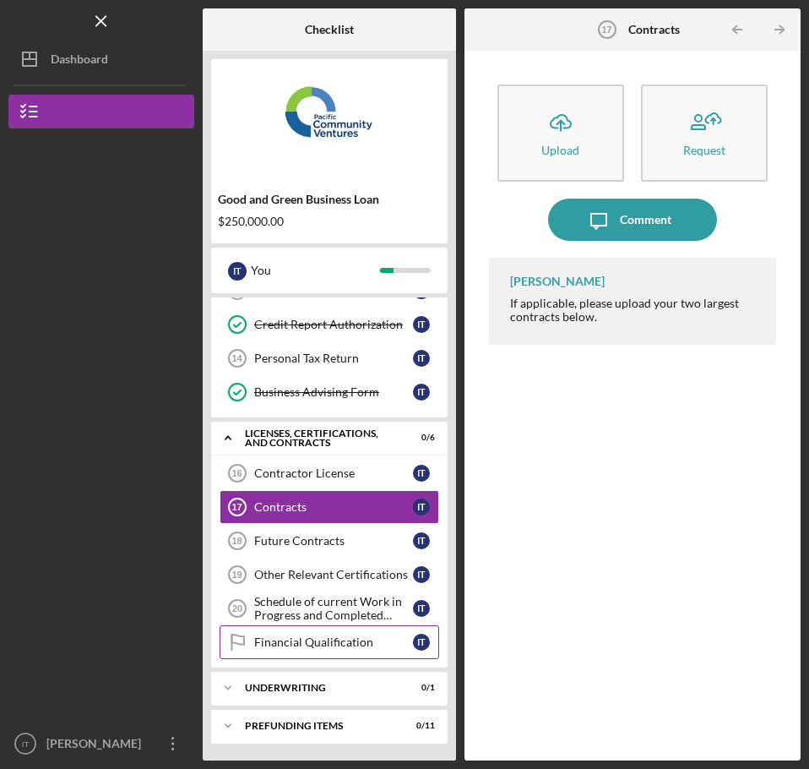
click at [287, 634] on link "Financial Qualification Financial Qualification I T" at bounding box center [330, 642] width 220 height 34
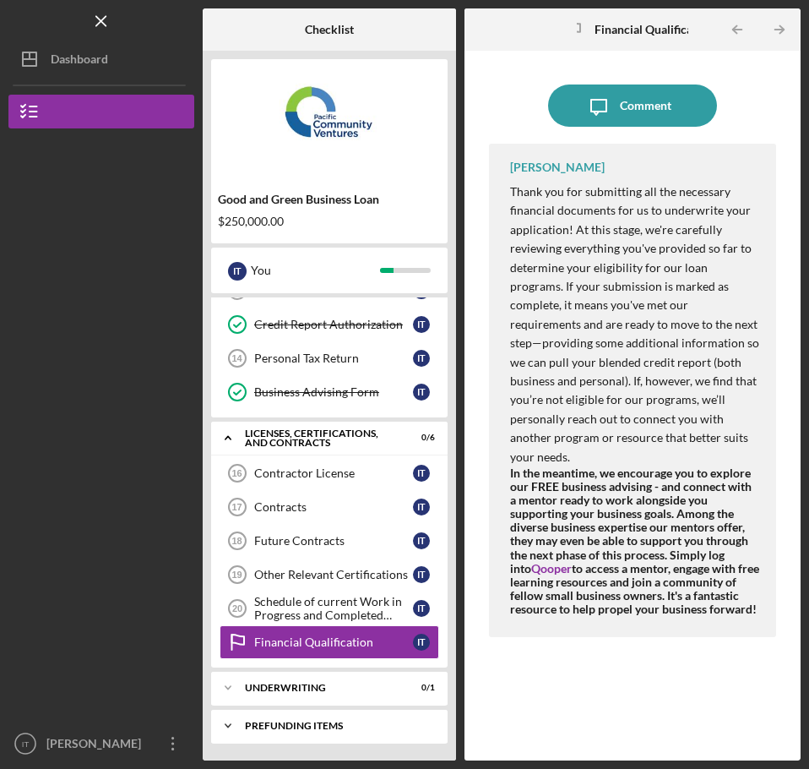
click at [340, 720] on div "Icon/Expander Prefunding Items 0 / 11" at bounding box center [329, 726] width 236 height 34
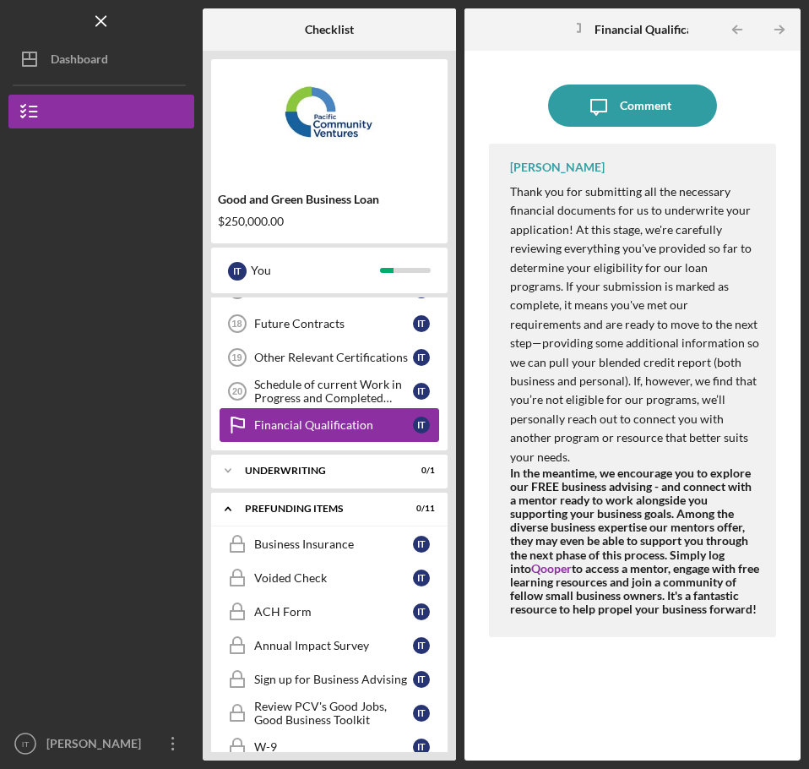
scroll to position [723, 0]
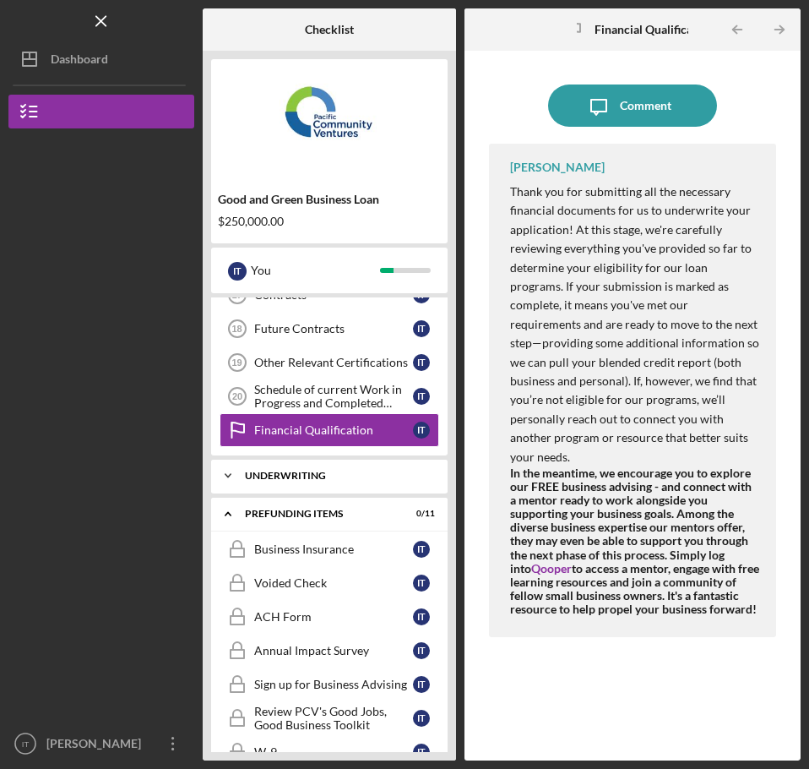
click at [320, 475] on div "Underwriting" at bounding box center [336, 475] width 182 height 10
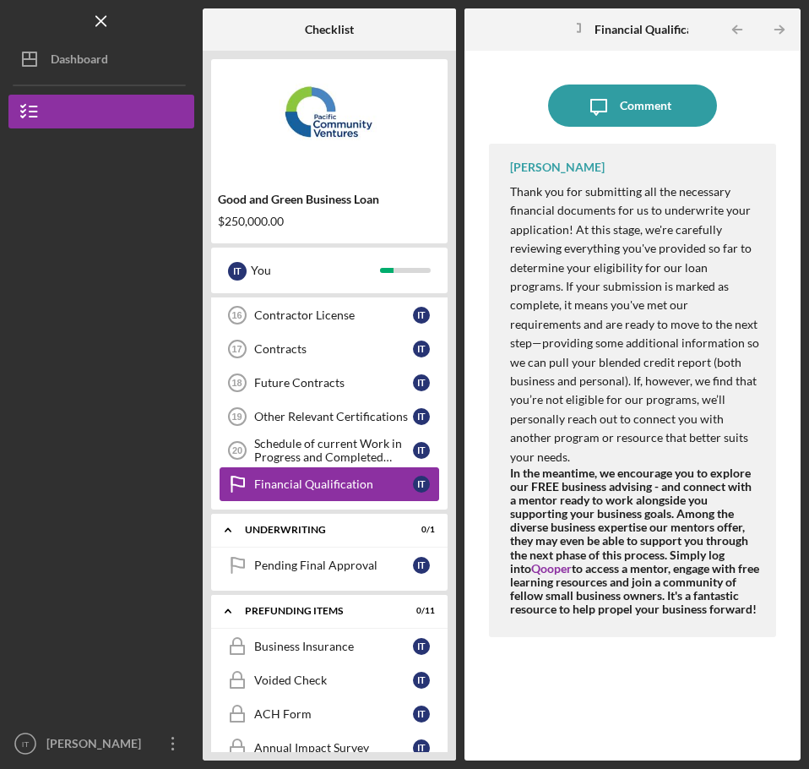
scroll to position [638, 0]
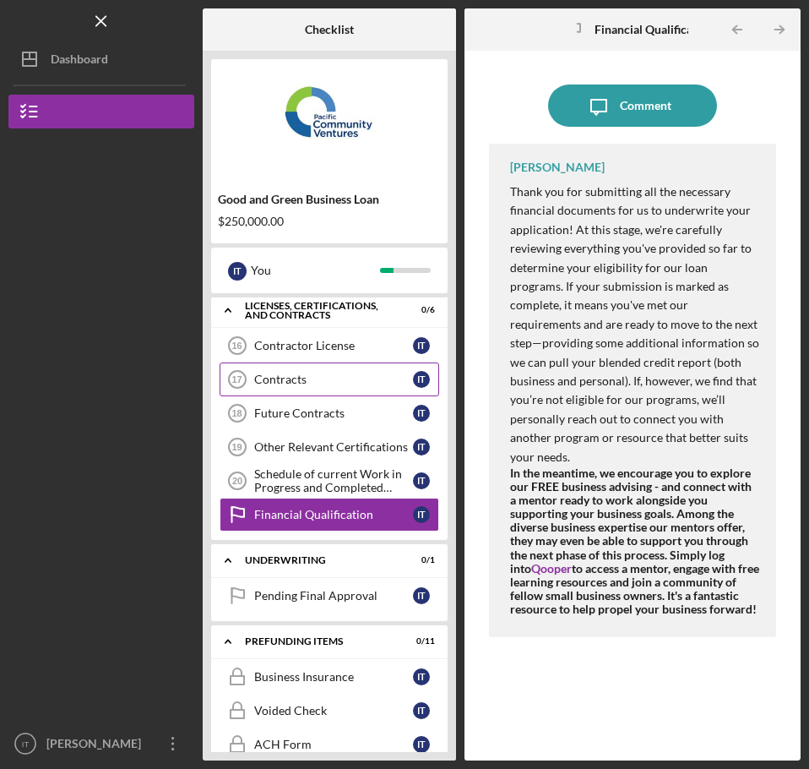
click at [334, 378] on div "Contracts" at bounding box center [333, 379] width 159 height 14
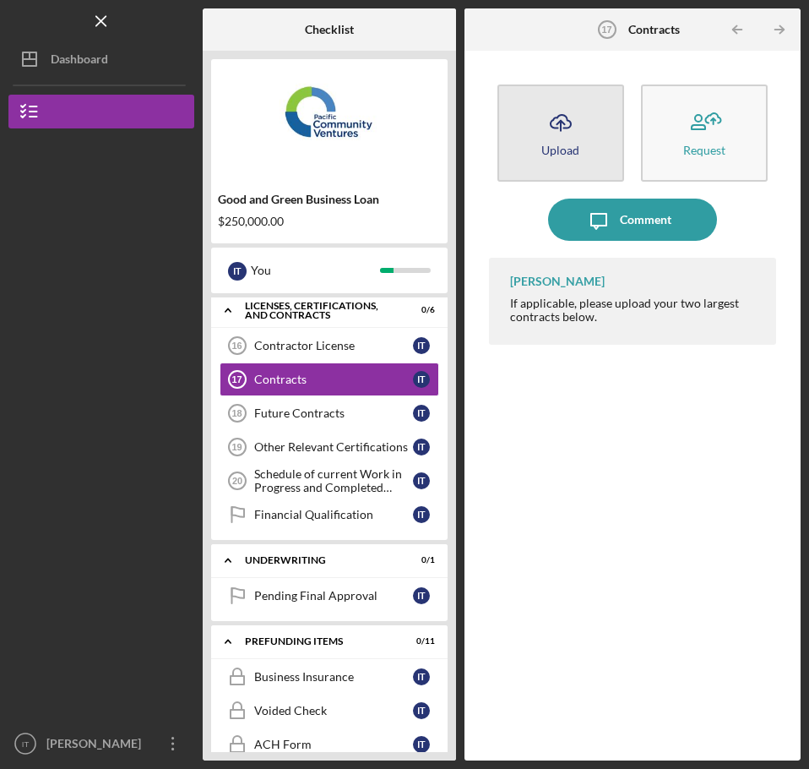
click at [576, 153] on div "Upload" at bounding box center [560, 150] width 38 height 13
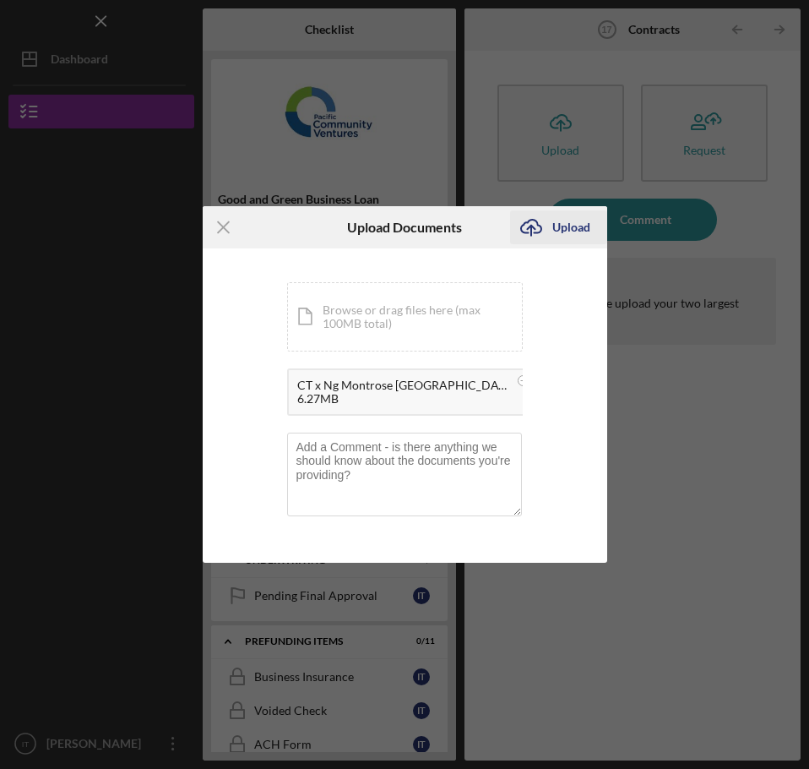
click at [577, 235] on div "Upload" at bounding box center [571, 227] width 38 height 34
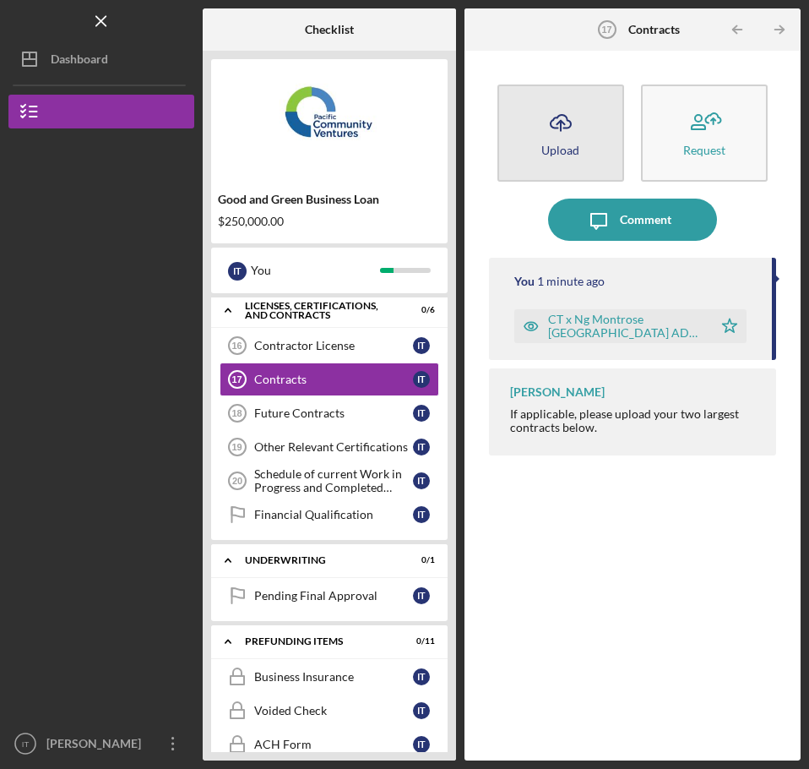
click at [572, 142] on button "Icon/Upload Upload" at bounding box center [560, 132] width 127 height 97
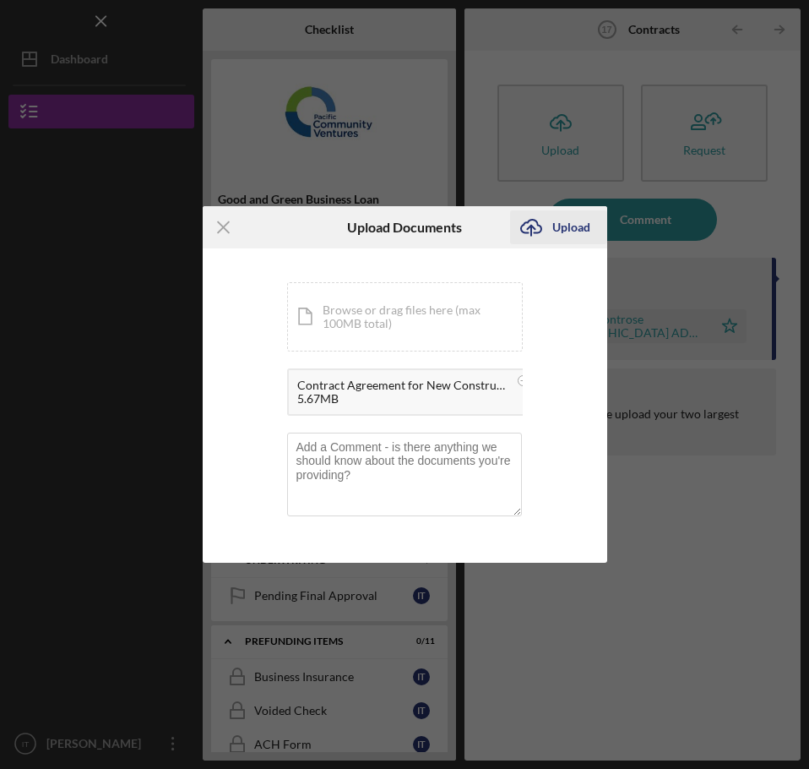
click at [568, 229] on div "Upload" at bounding box center [571, 227] width 38 height 34
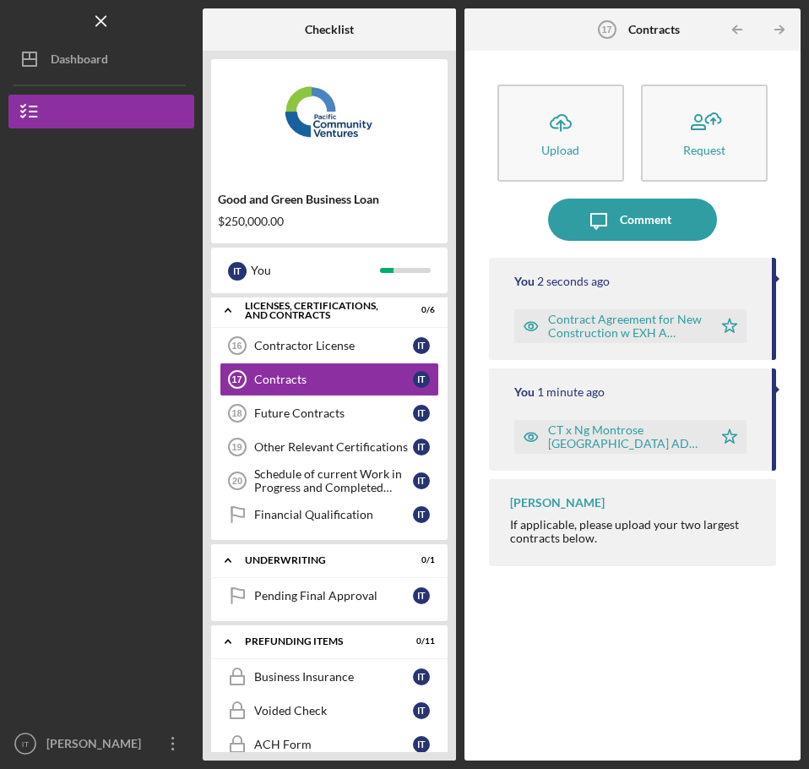
click at [570, 606] on div "You 2 seconds ago Contract Agreement for New Construction w EXH A 062023 - YSH …" at bounding box center [632, 496] width 287 height 477
click at [345, 410] on div "Future Contracts" at bounding box center [333, 413] width 159 height 14
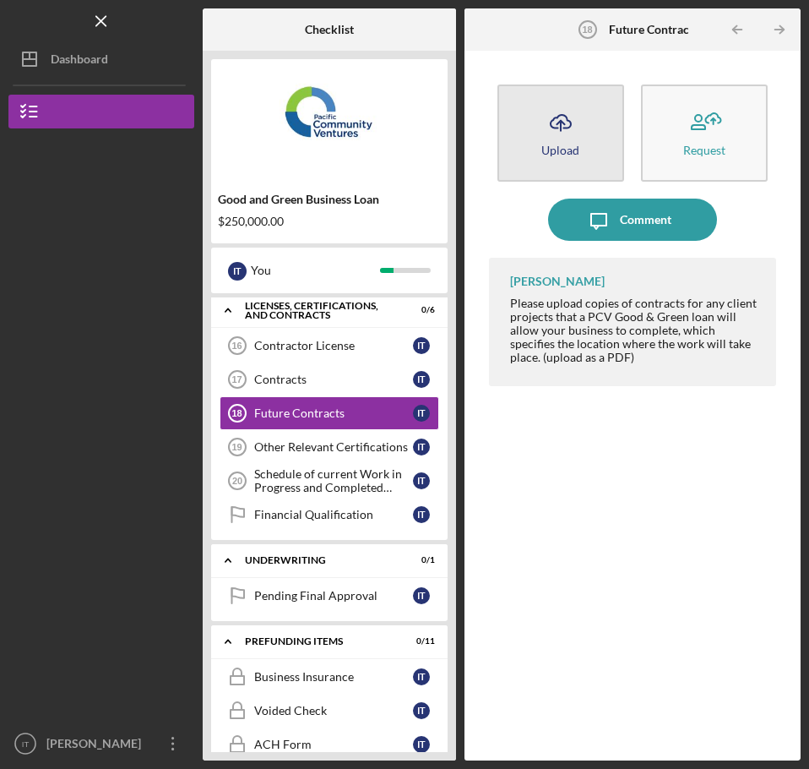
click at [568, 141] on icon "Icon/Upload" at bounding box center [561, 122] width 42 height 42
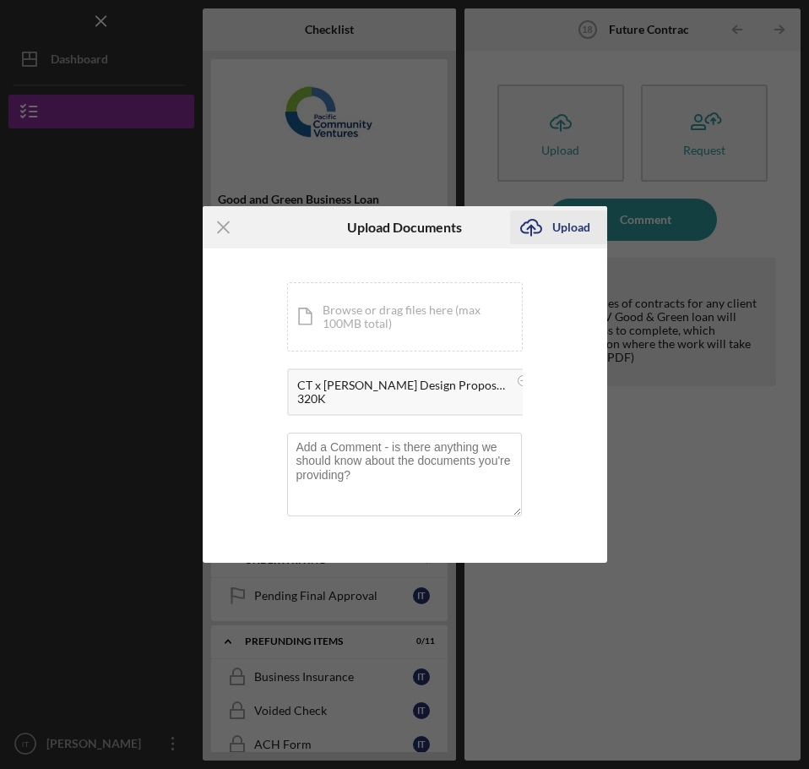
click at [567, 223] on div "Upload" at bounding box center [571, 227] width 38 height 34
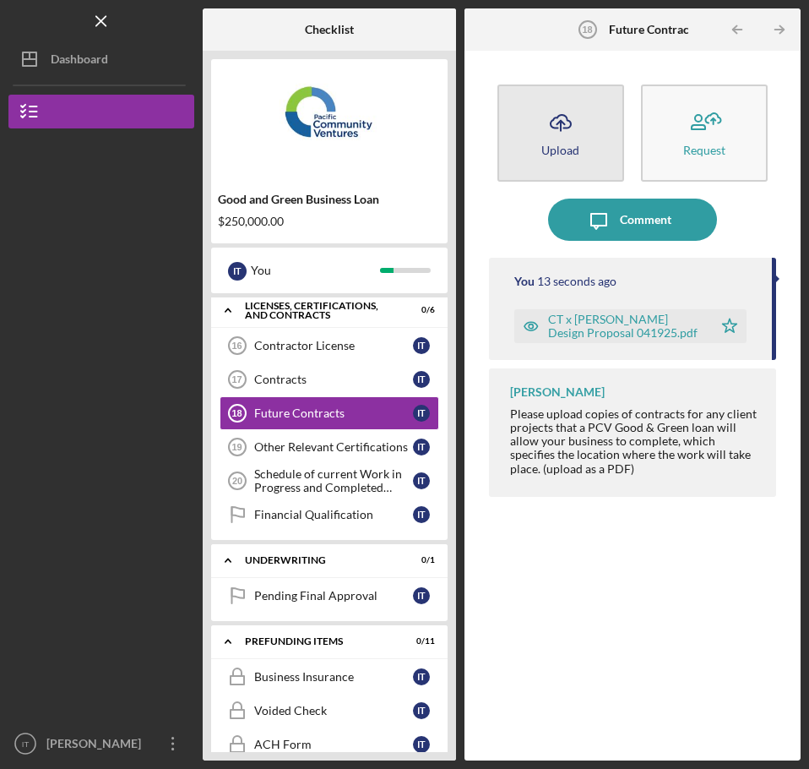
click at [587, 129] on button "Icon/Upload Upload" at bounding box center [560, 132] width 127 height 97
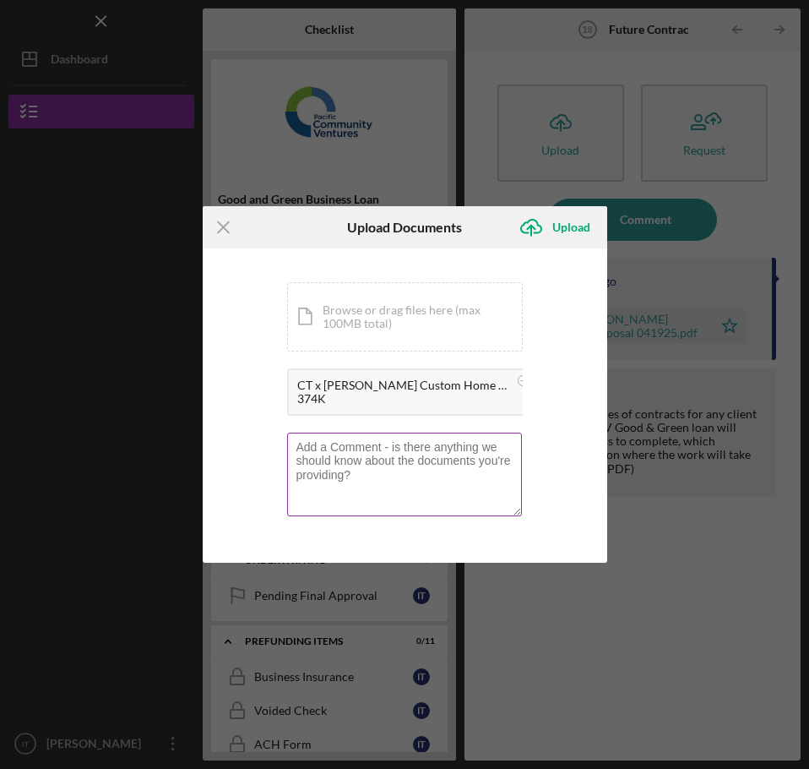
click at [416, 463] on textarea at bounding box center [404, 473] width 235 height 83
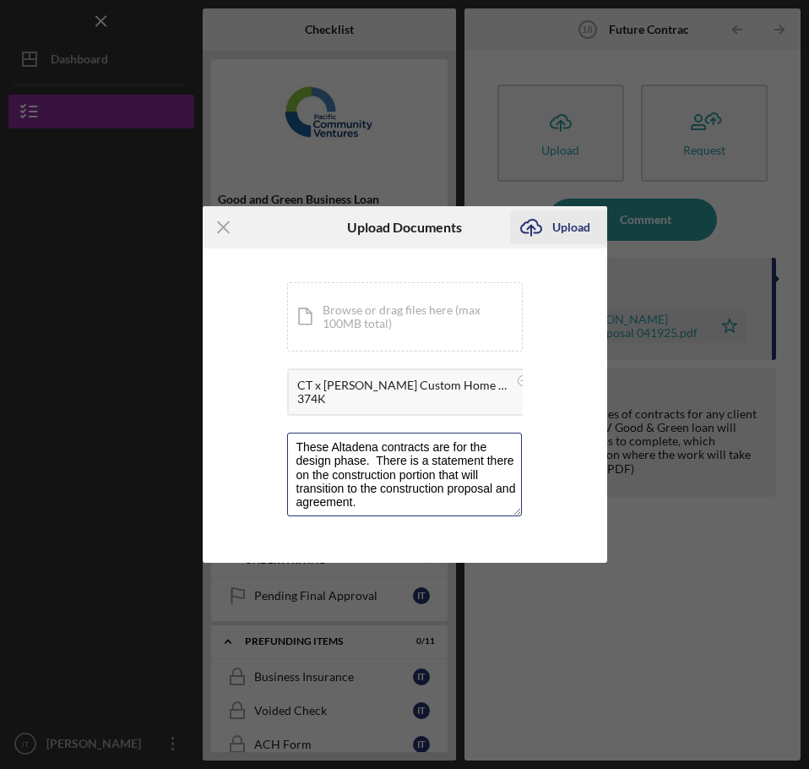
type textarea "These Altadena contracts are for the design phase. There is a statement there o…"
click at [571, 235] on div "Upload" at bounding box center [571, 227] width 38 height 34
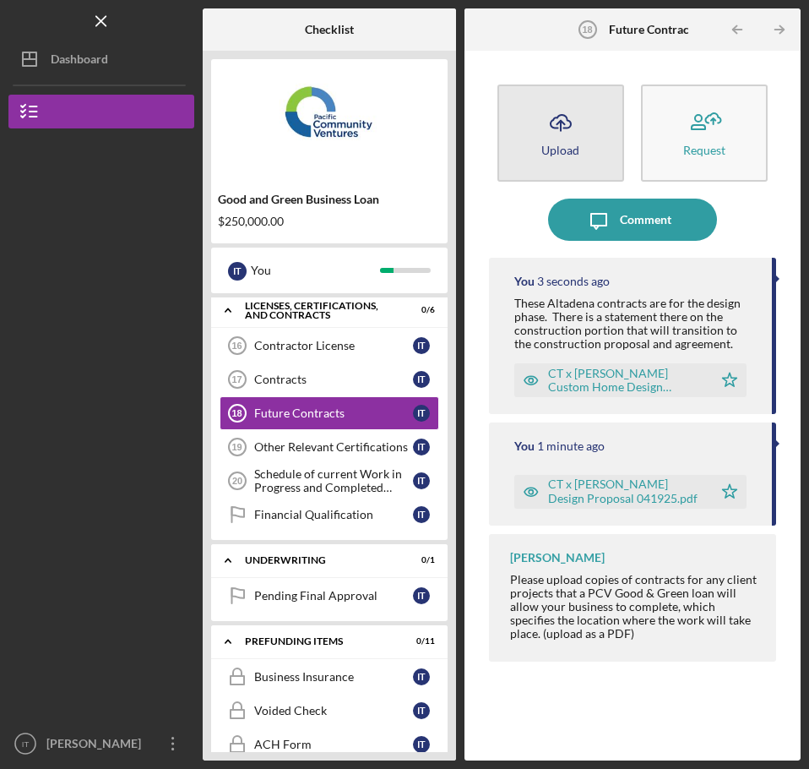
click at [555, 144] on div "Upload" at bounding box center [560, 150] width 38 height 13
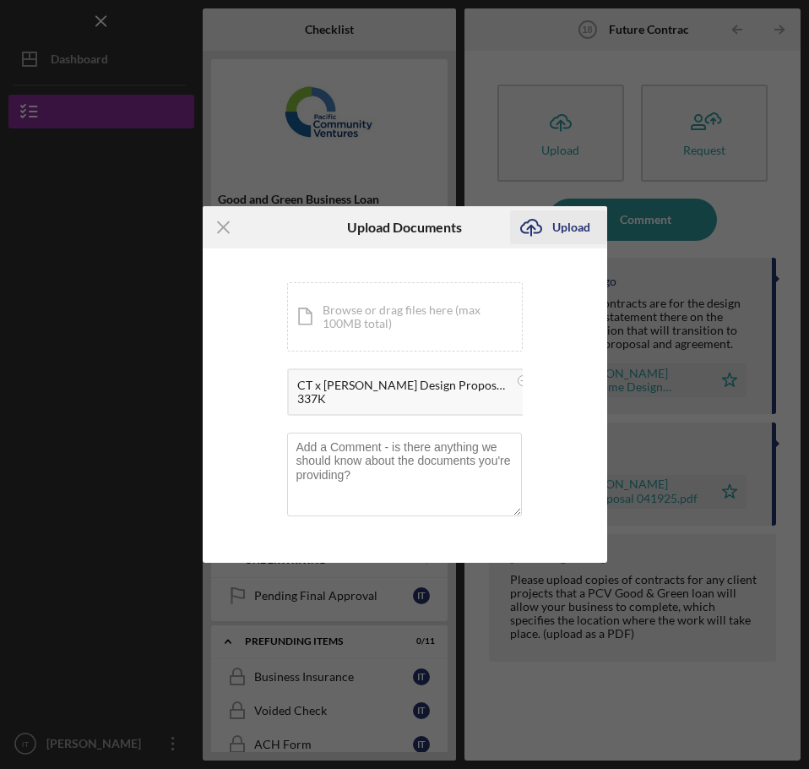
click at [574, 220] on div "Upload" at bounding box center [571, 227] width 38 height 34
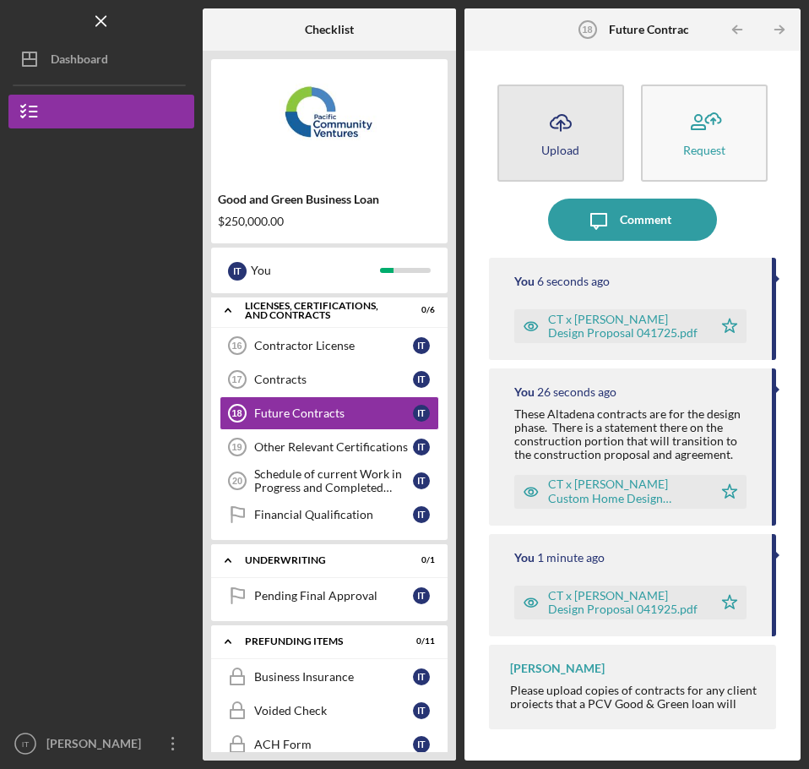
click at [566, 133] on icon "Icon/Upload" at bounding box center [561, 122] width 42 height 42
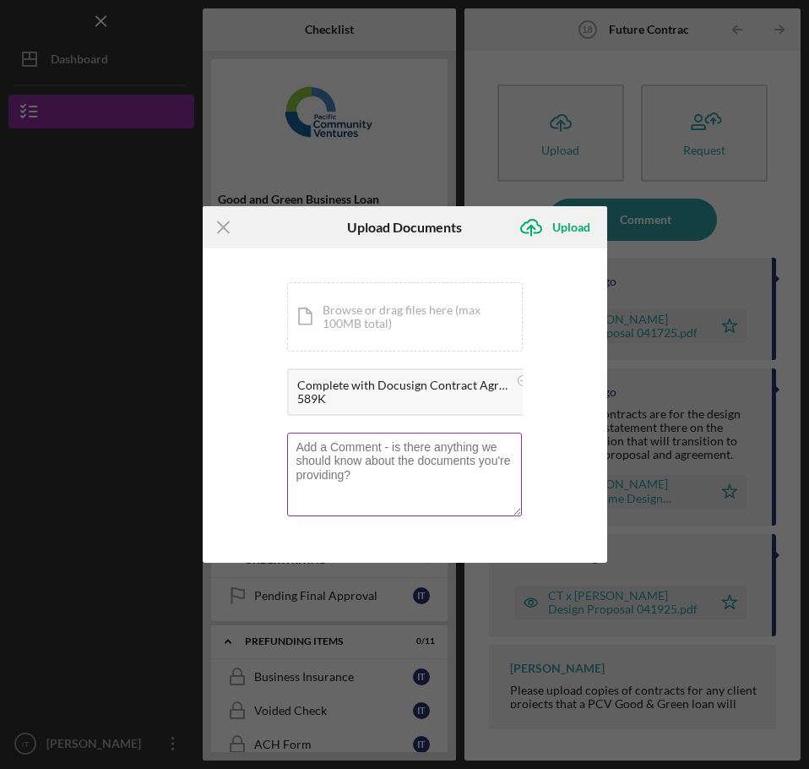
click at [375, 448] on textarea at bounding box center [404, 473] width 235 height 83
type textarea "This is CURRENT ongoing contract"
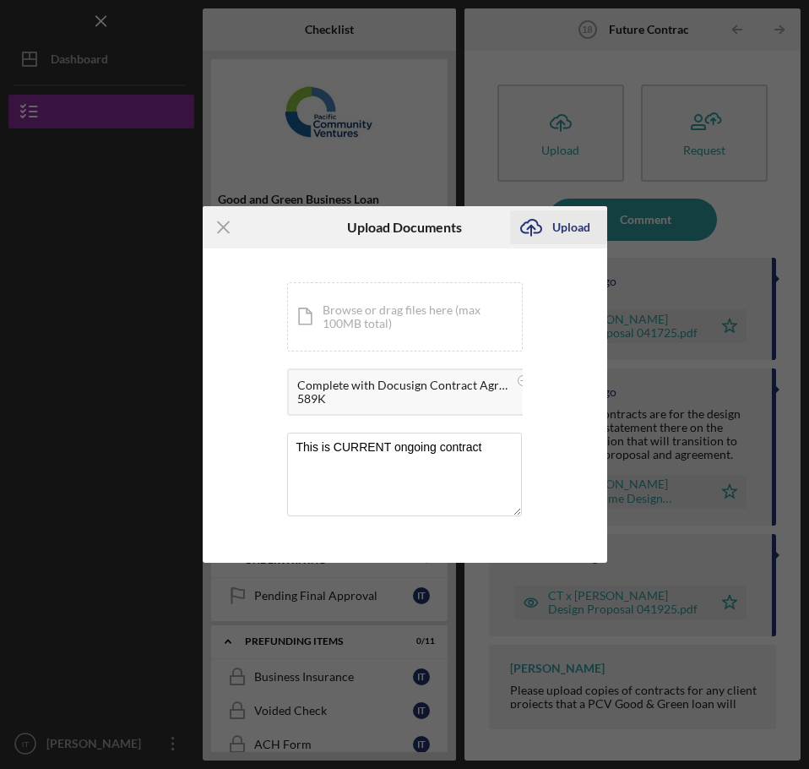
click at [547, 236] on icon "Icon/Upload" at bounding box center [531, 227] width 42 height 42
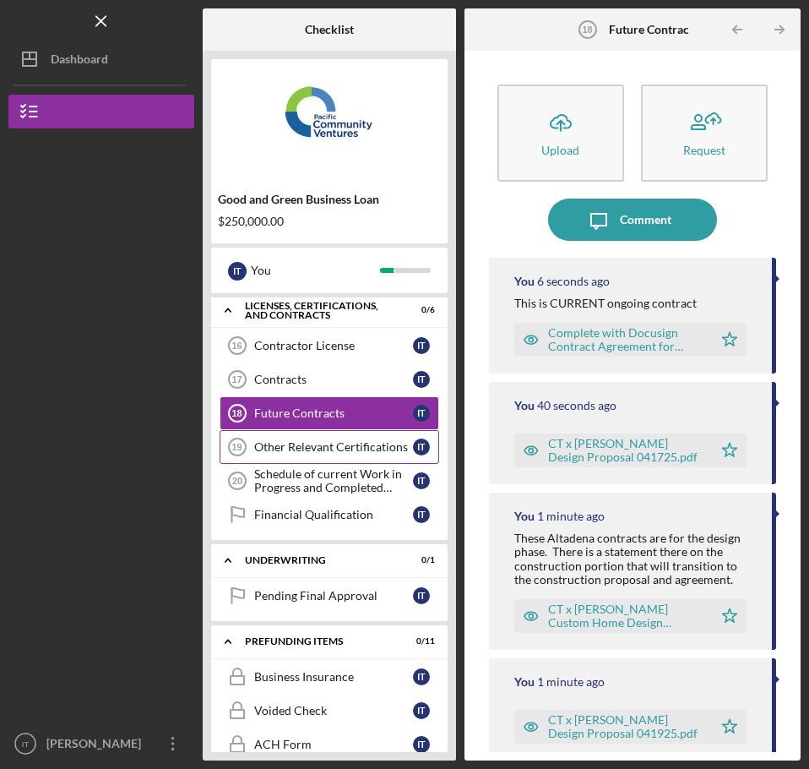
click at [350, 442] on div "Other Relevant Certifications" at bounding box center [333, 447] width 159 height 14
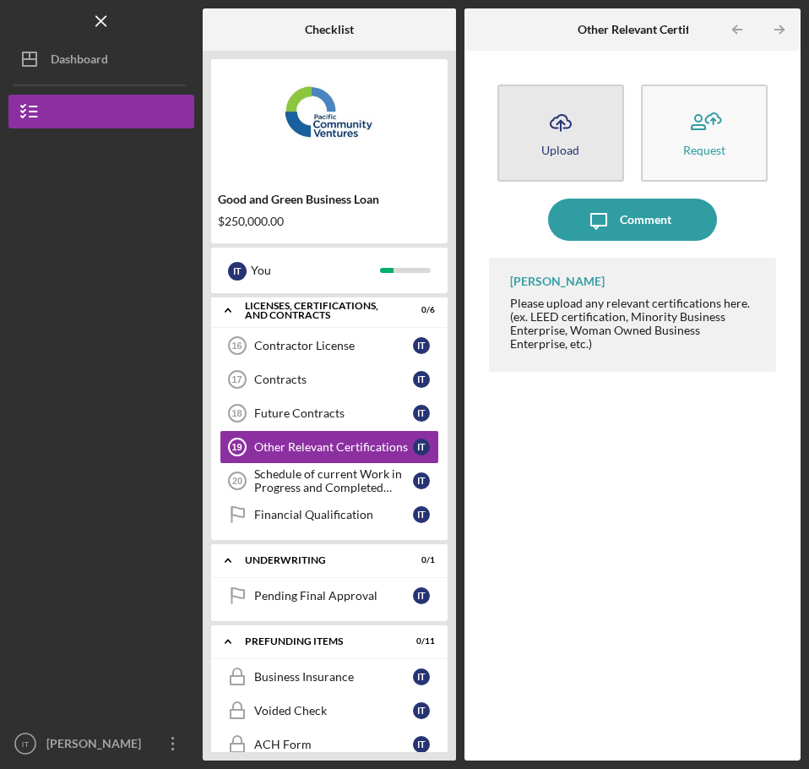
click at [579, 146] on button "Icon/Upload Upload" at bounding box center [560, 132] width 127 height 97
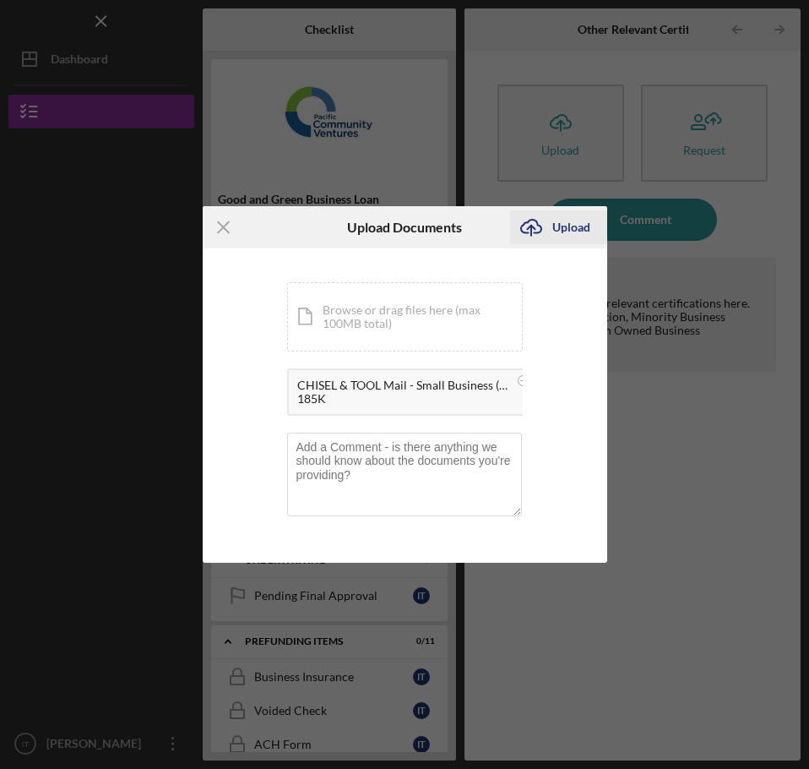
click at [580, 236] on div "Upload" at bounding box center [571, 227] width 38 height 34
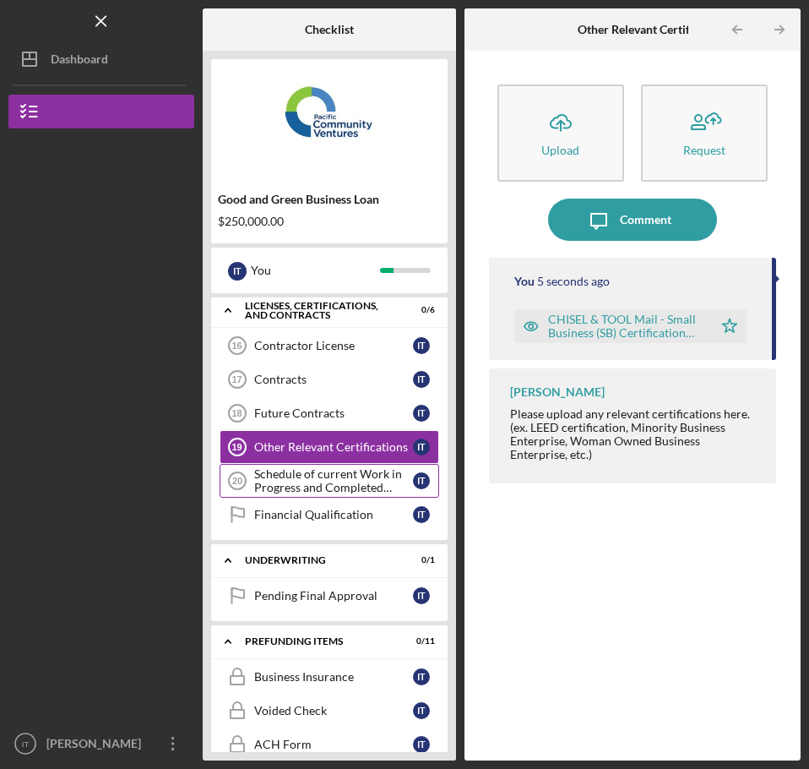
click at [346, 481] on div "Schedule of current Work in Progress and Completed Contract Schedule" at bounding box center [333, 480] width 159 height 27
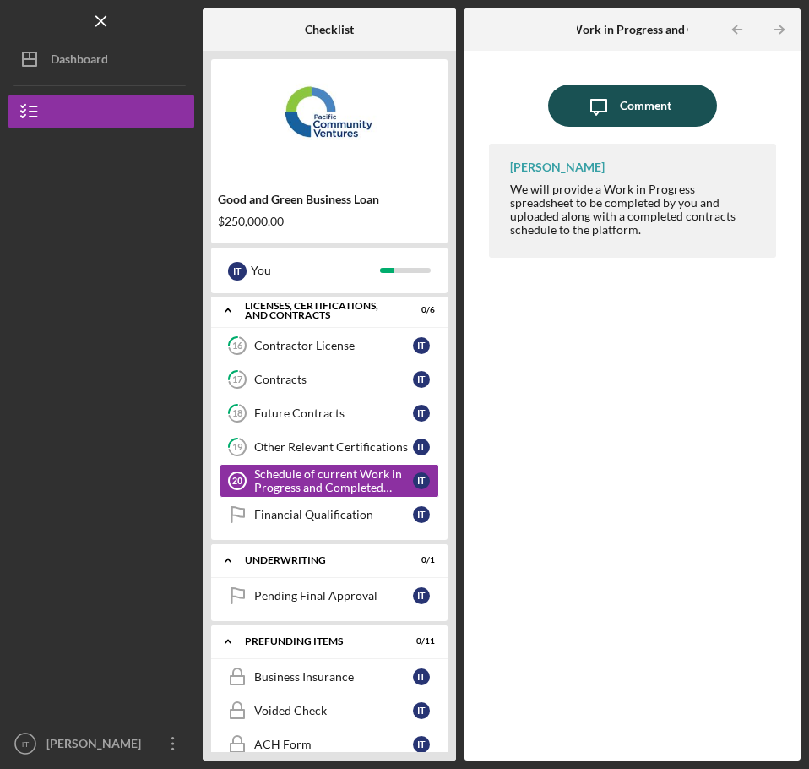
click at [583, 110] on icon "Icon/Message" at bounding box center [599, 105] width 42 height 42
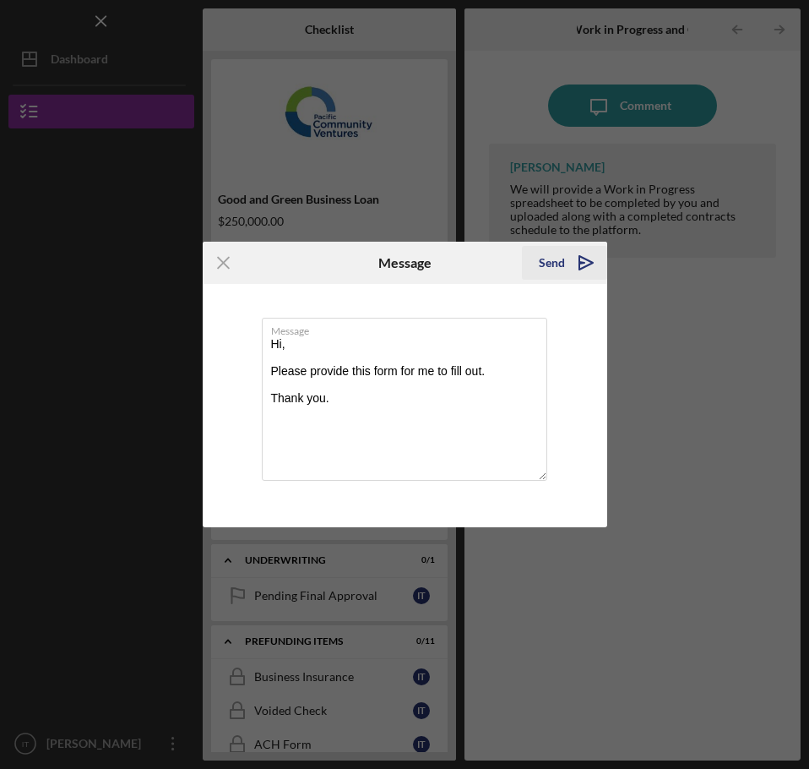
type textarea "Hi, Please provide this form for me to fill out. Thank you."
click at [565, 250] on icon "Icon/icon-invite-send" at bounding box center [586, 263] width 42 height 42
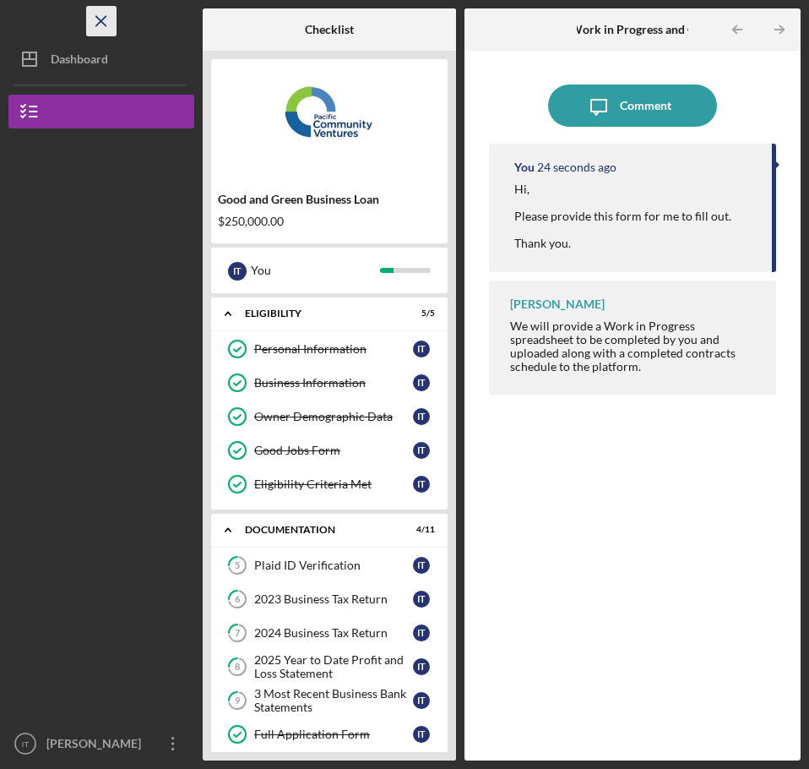
click at [96, 13] on icon "Icon/Menu Close" at bounding box center [102, 22] width 38 height 38
